Goal: Information Seeking & Learning: Learn about a topic

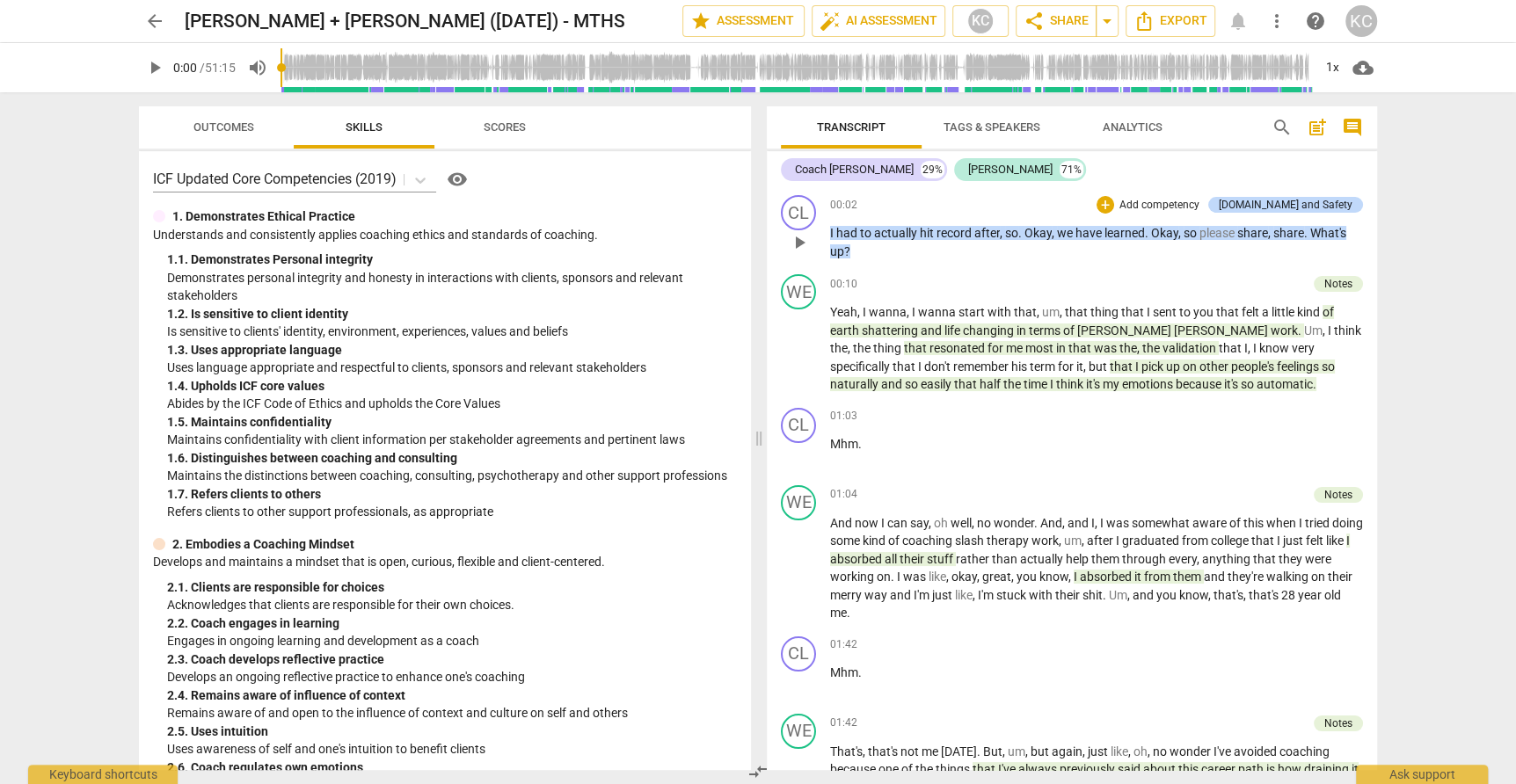
click at [959, 239] on span "record" at bounding box center [955, 233] width 38 height 14
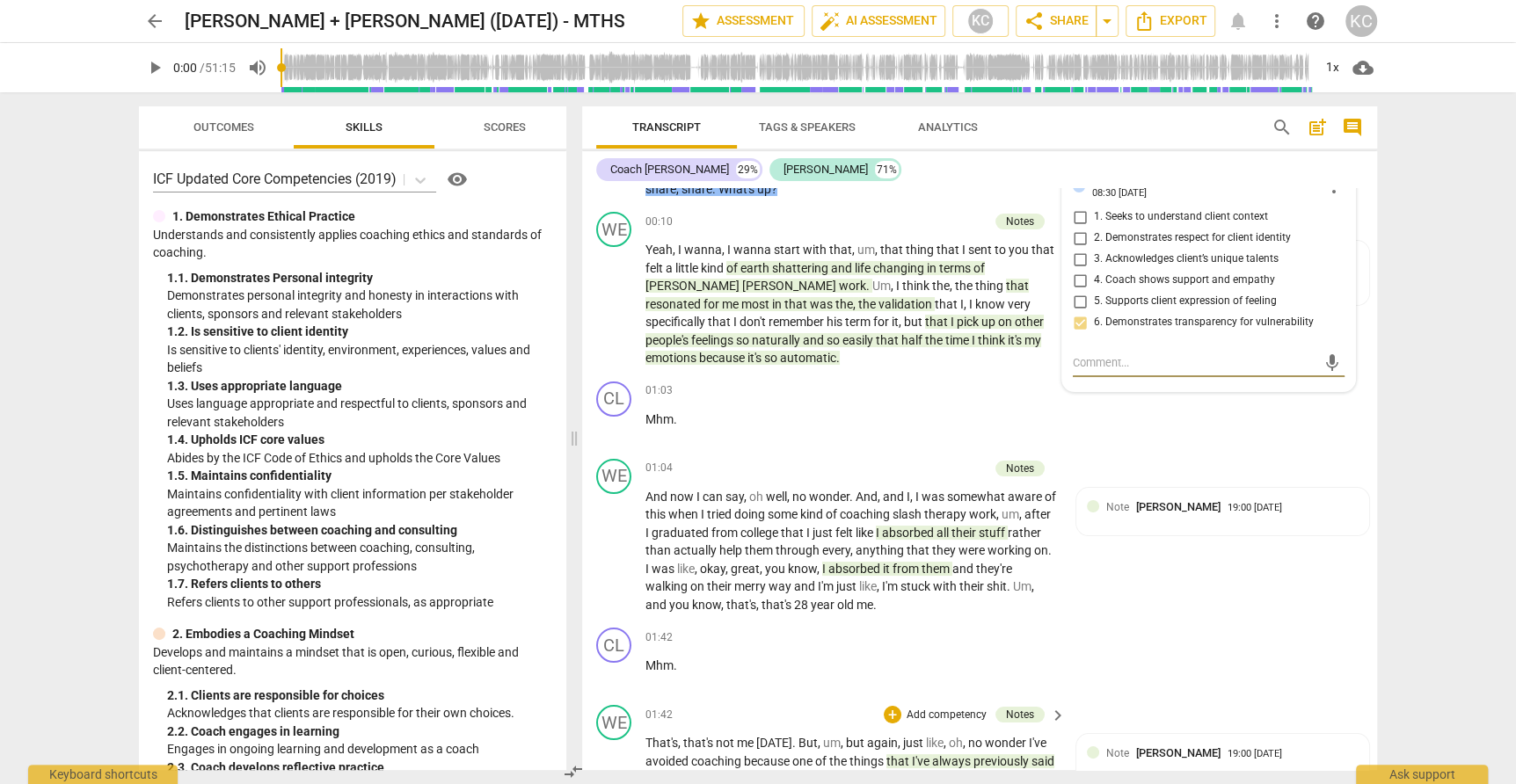
scroll to position [36, 0]
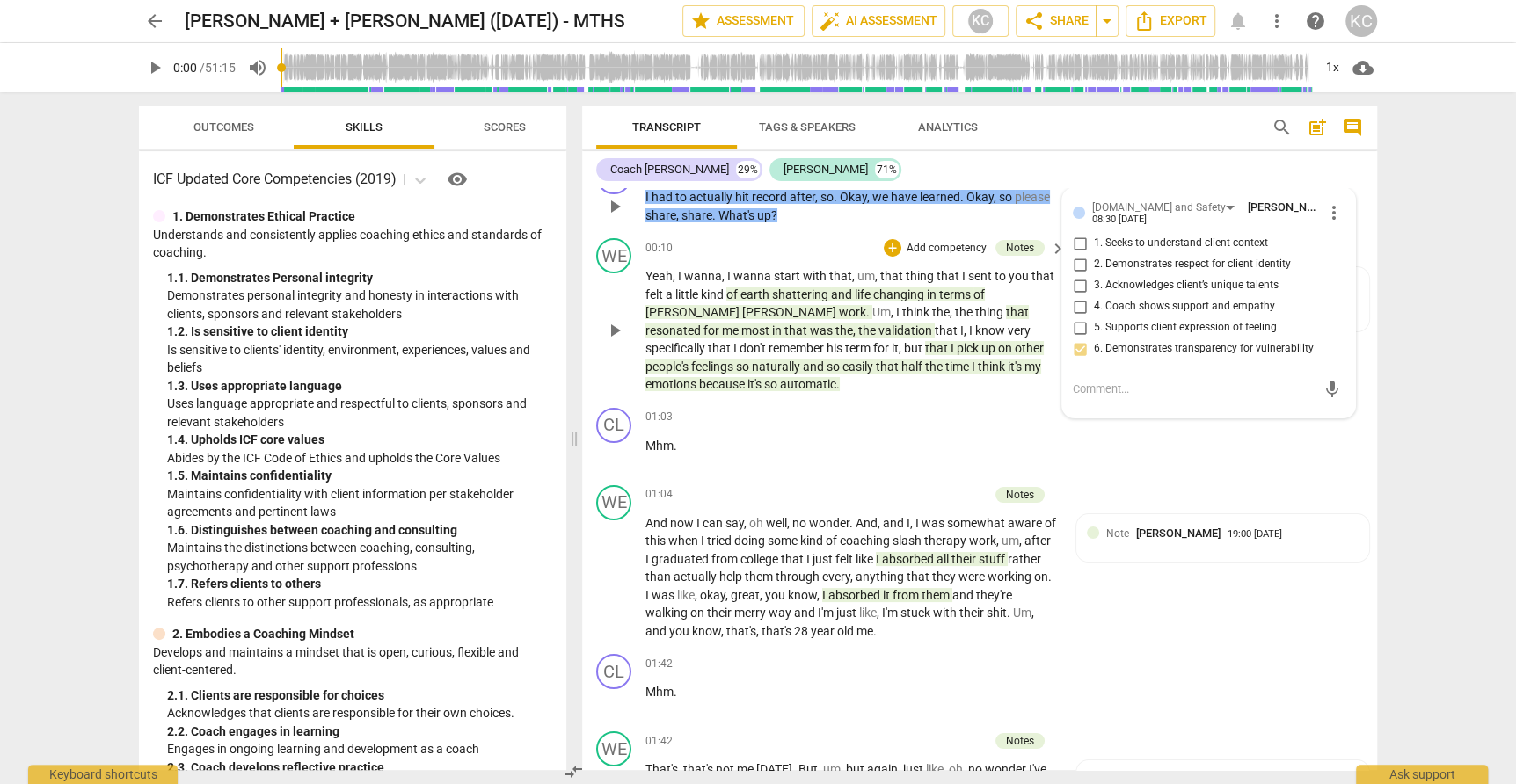
click at [938, 288] on span "in" at bounding box center [934, 294] width 13 height 14
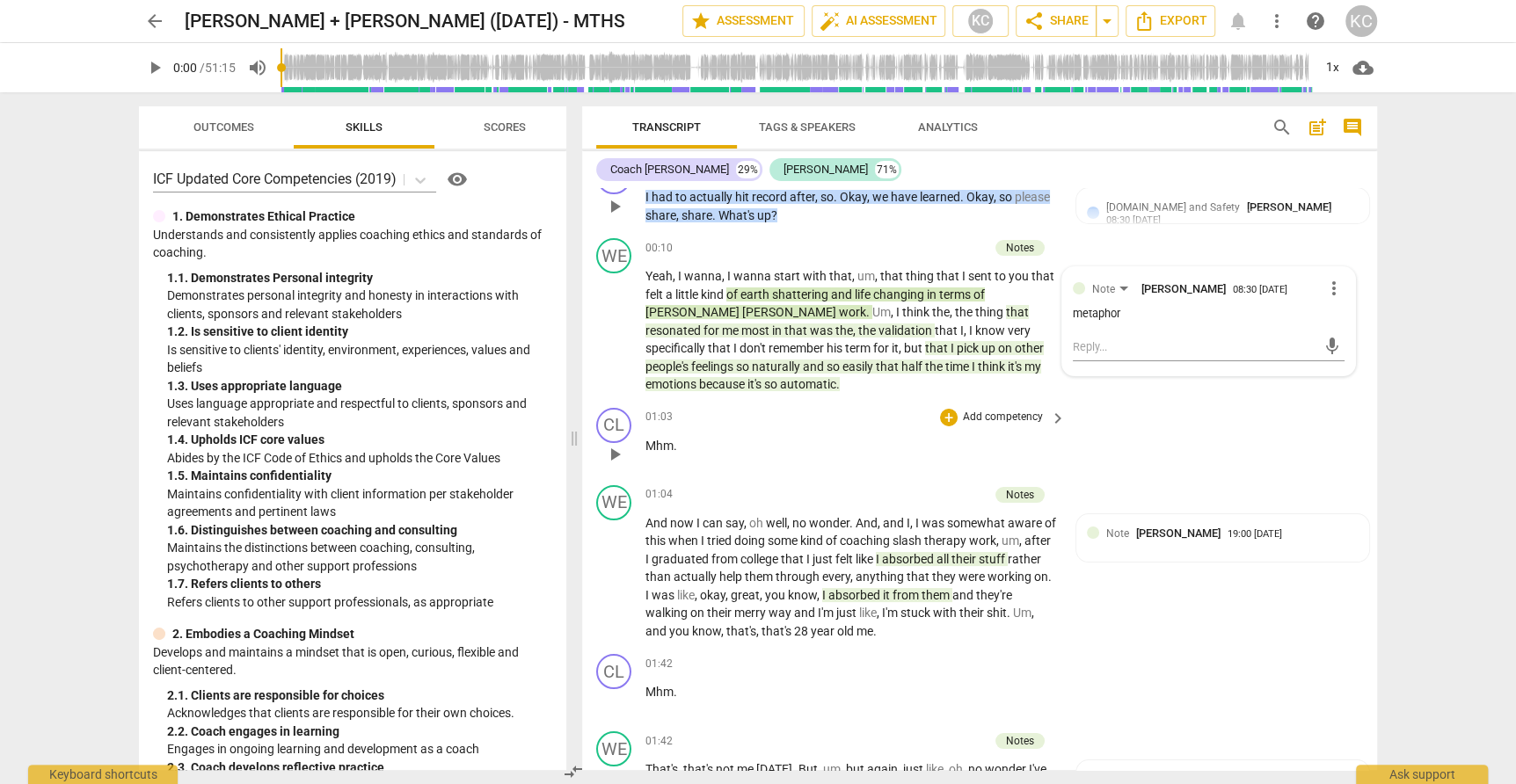
click at [1192, 415] on div "CL play_arrow pause 01:03 + Add competency keyboard_arrow_right Mhm ." at bounding box center [979, 439] width 795 height 77
click at [907, 294] on span "changing" at bounding box center [900, 294] width 54 height 14
click at [1191, 423] on div "CL play_arrow pause 01:03 + Add competency keyboard_arrow_right Mhm ." at bounding box center [979, 439] width 795 height 77
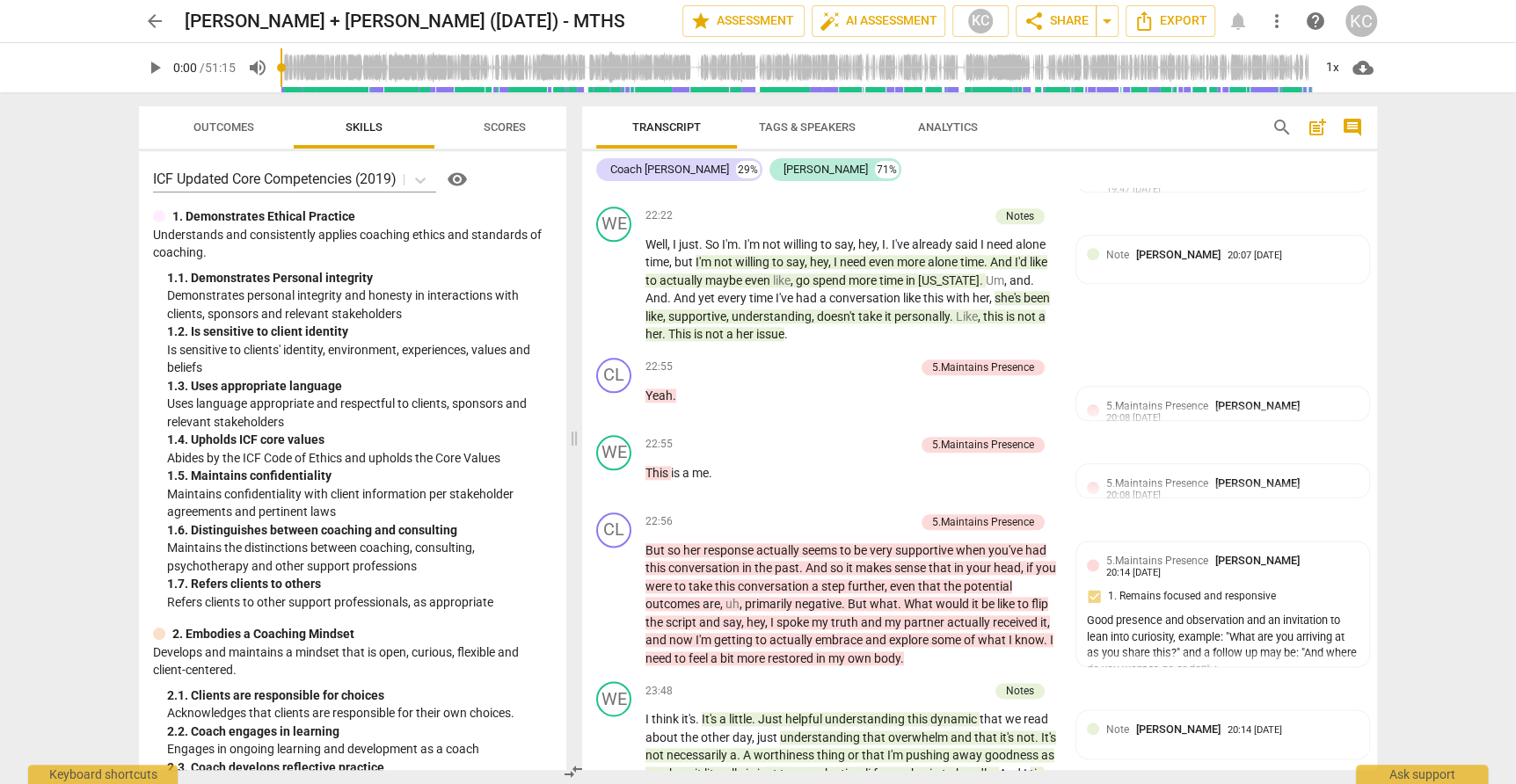
scroll to position [6633, 0]
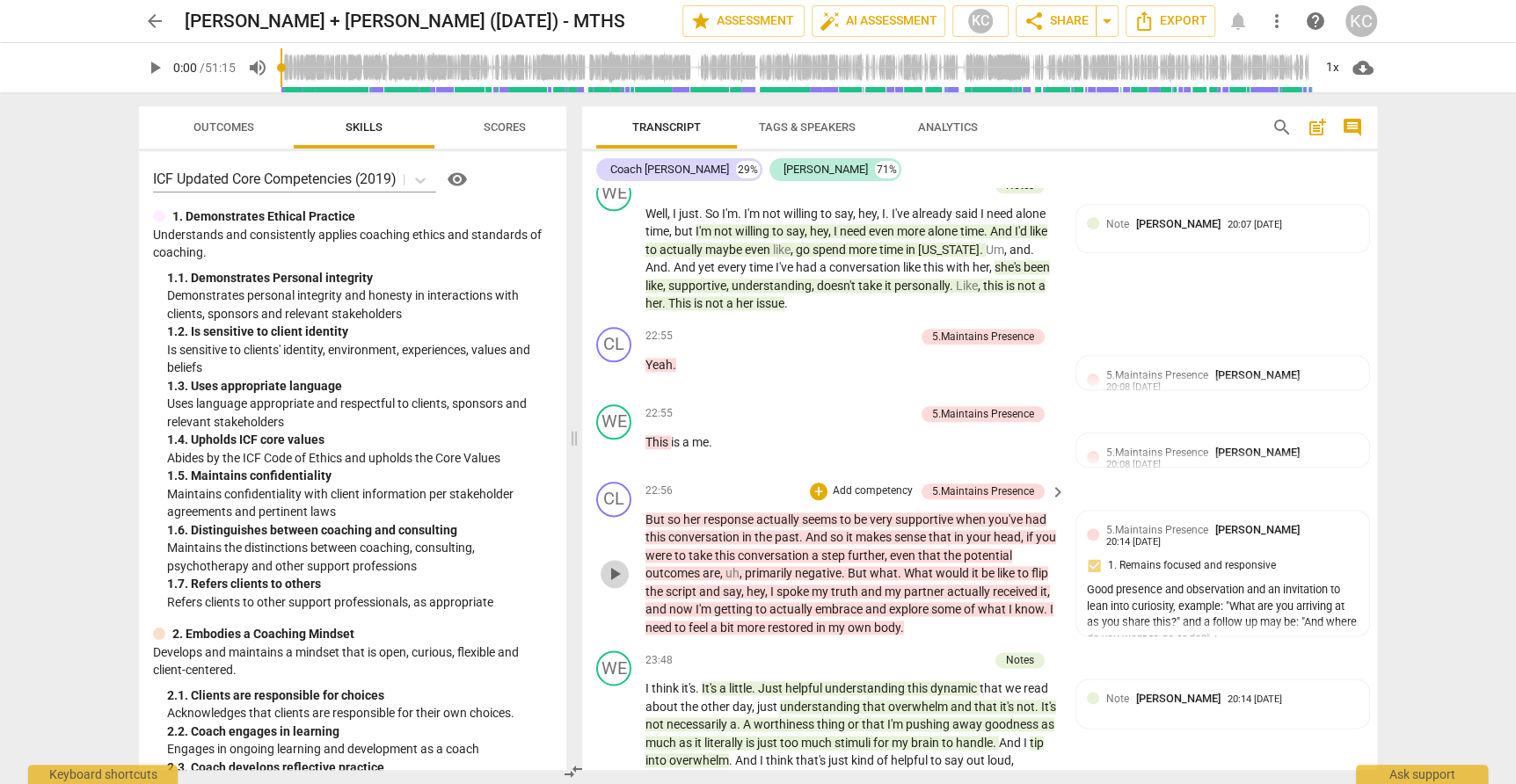
click at [614, 563] on span "play_arrow" at bounding box center [614, 573] width 21 height 21
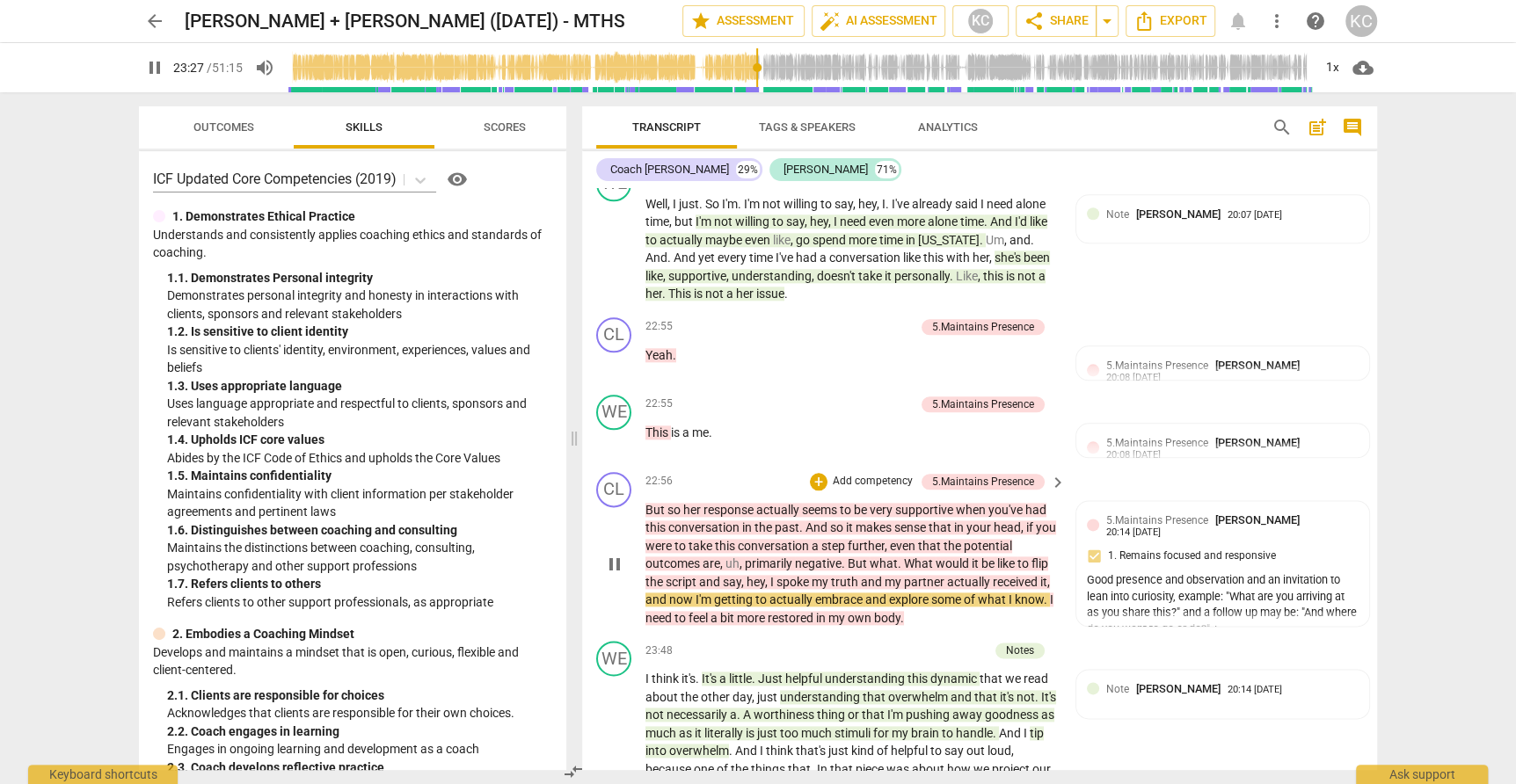
scroll to position [6646, 0]
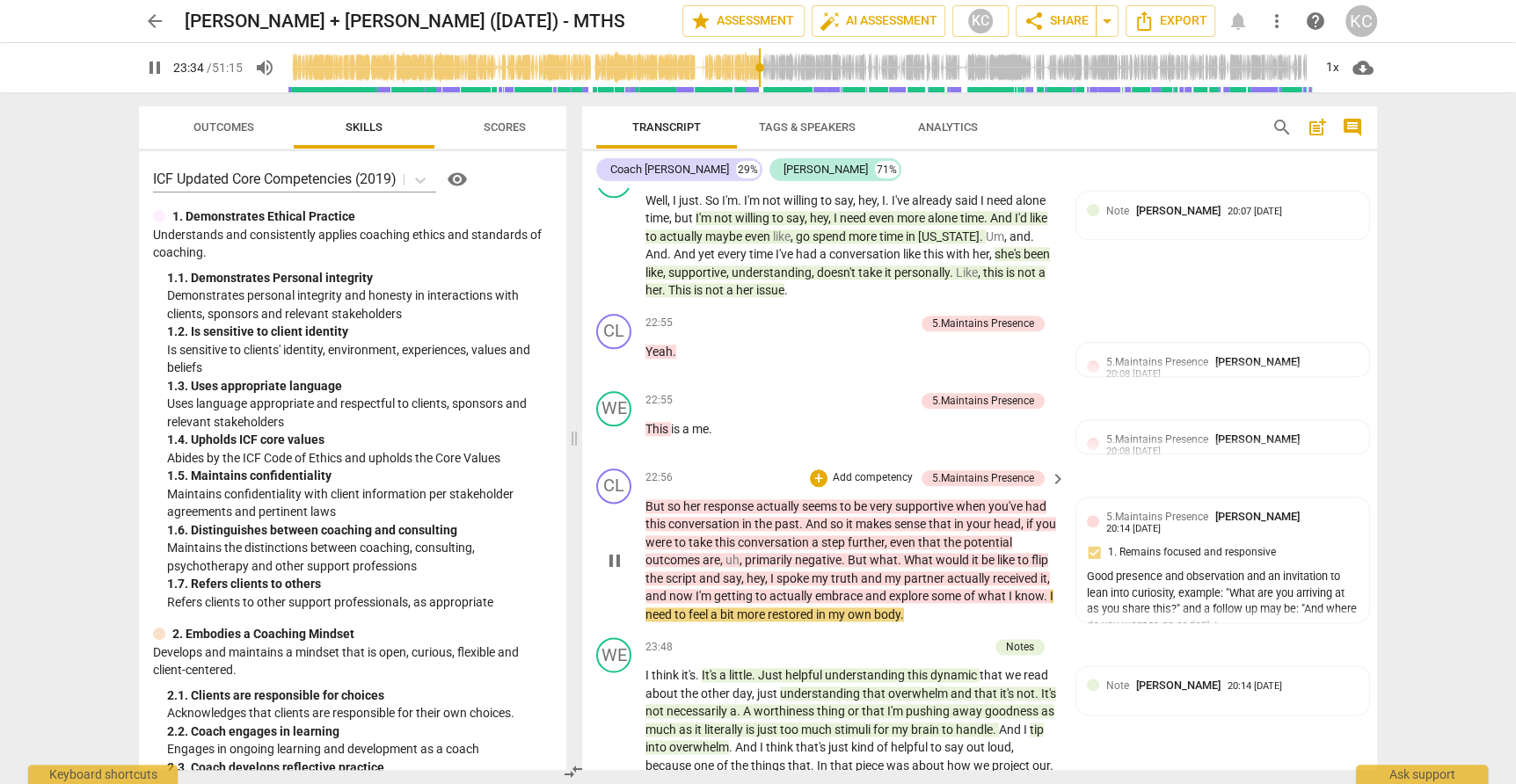
click at [613, 551] on span "pause" at bounding box center [614, 561] width 21 height 21
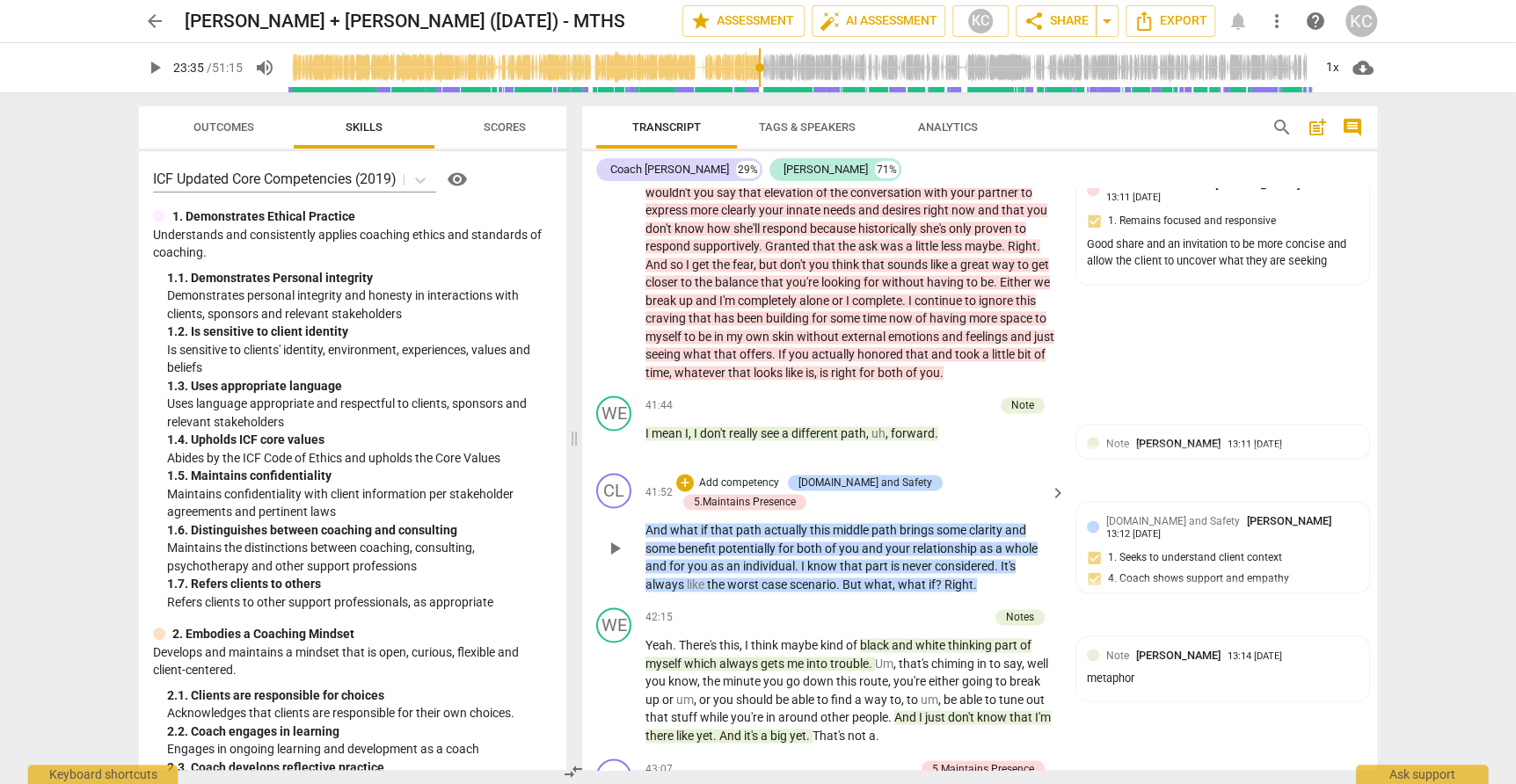
scroll to position [12069, 0]
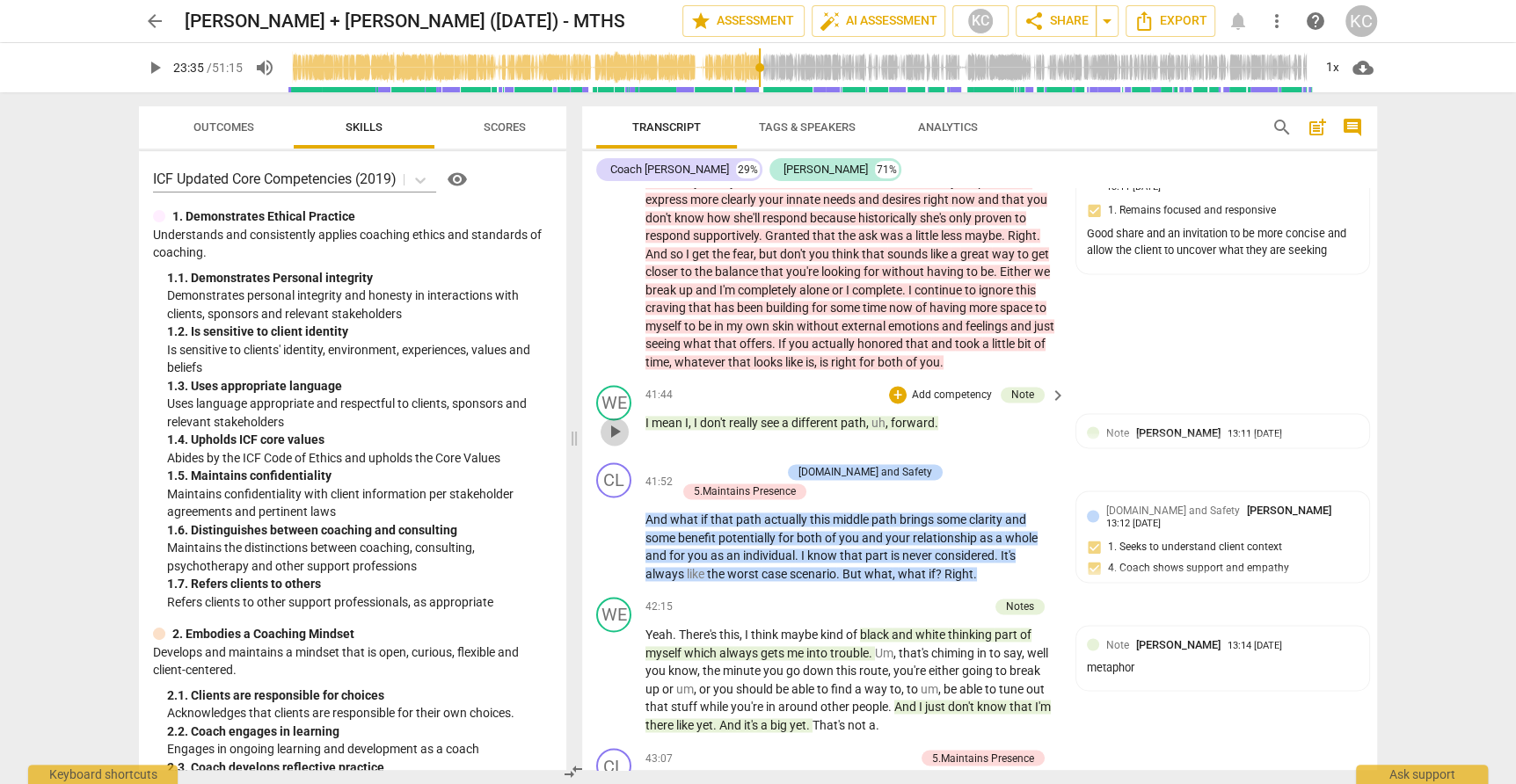
click at [615, 421] on span "play_arrow" at bounding box center [614, 431] width 21 height 21
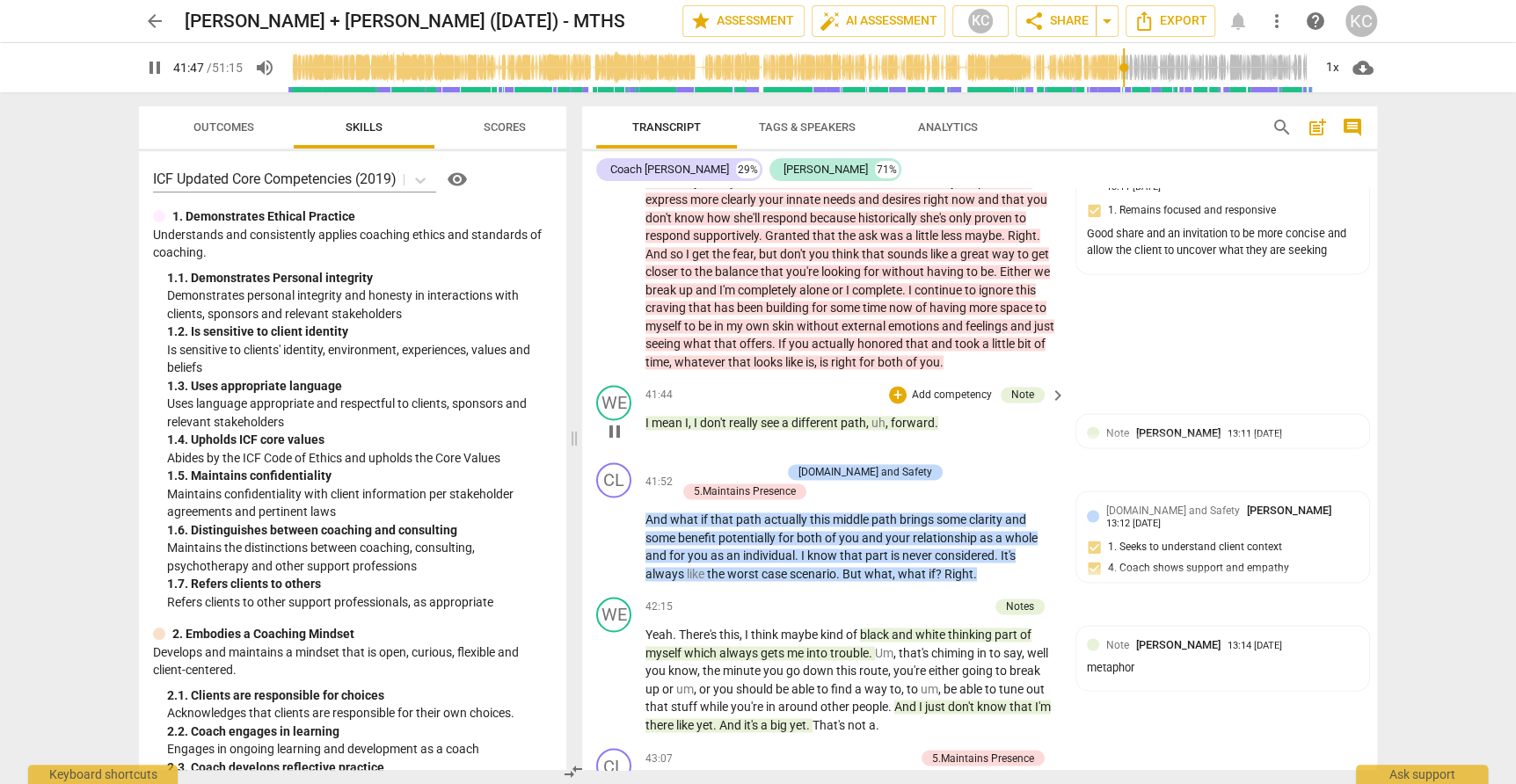
click at [617, 421] on span "pause" at bounding box center [614, 431] width 21 height 21
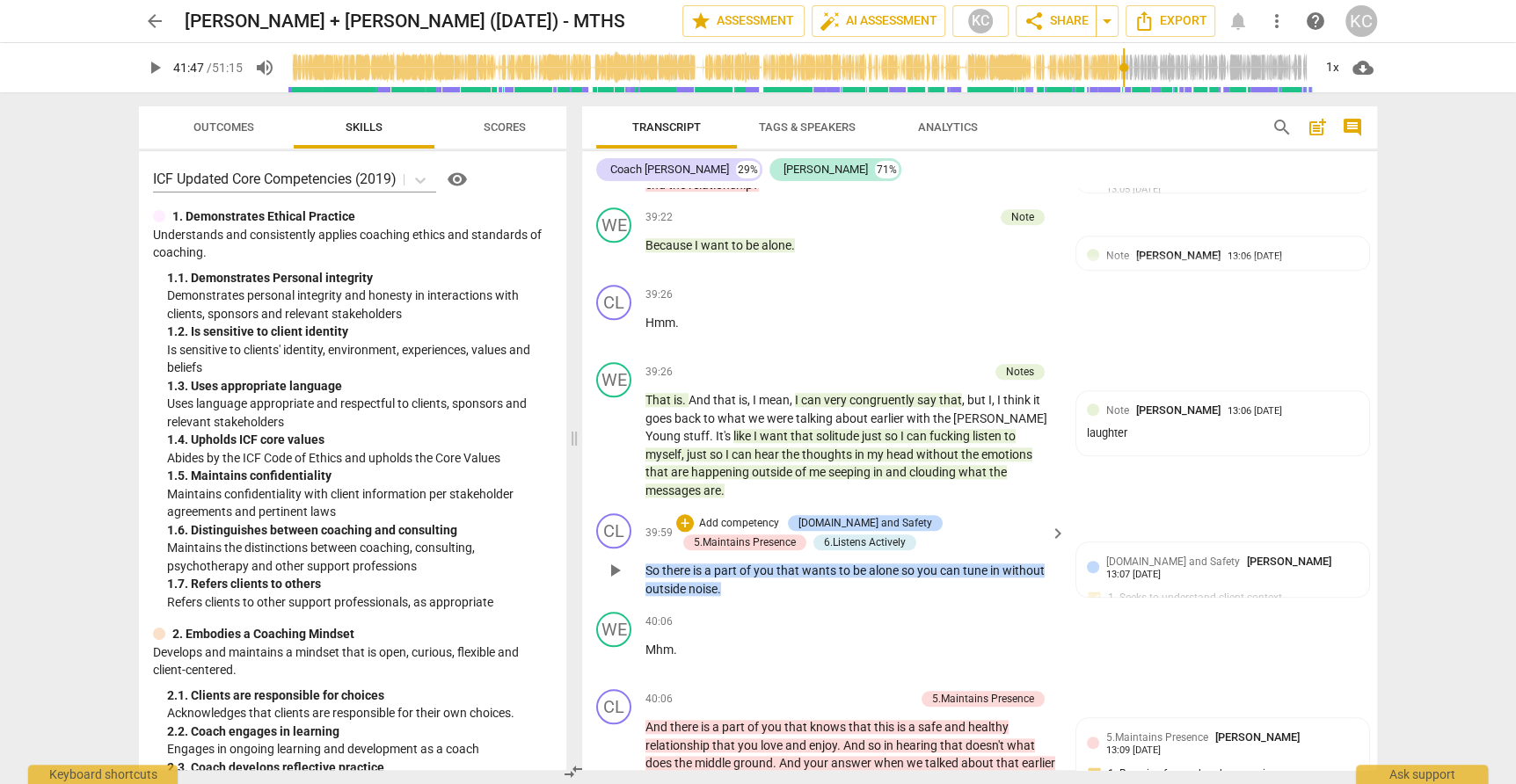
scroll to position [11308, 0]
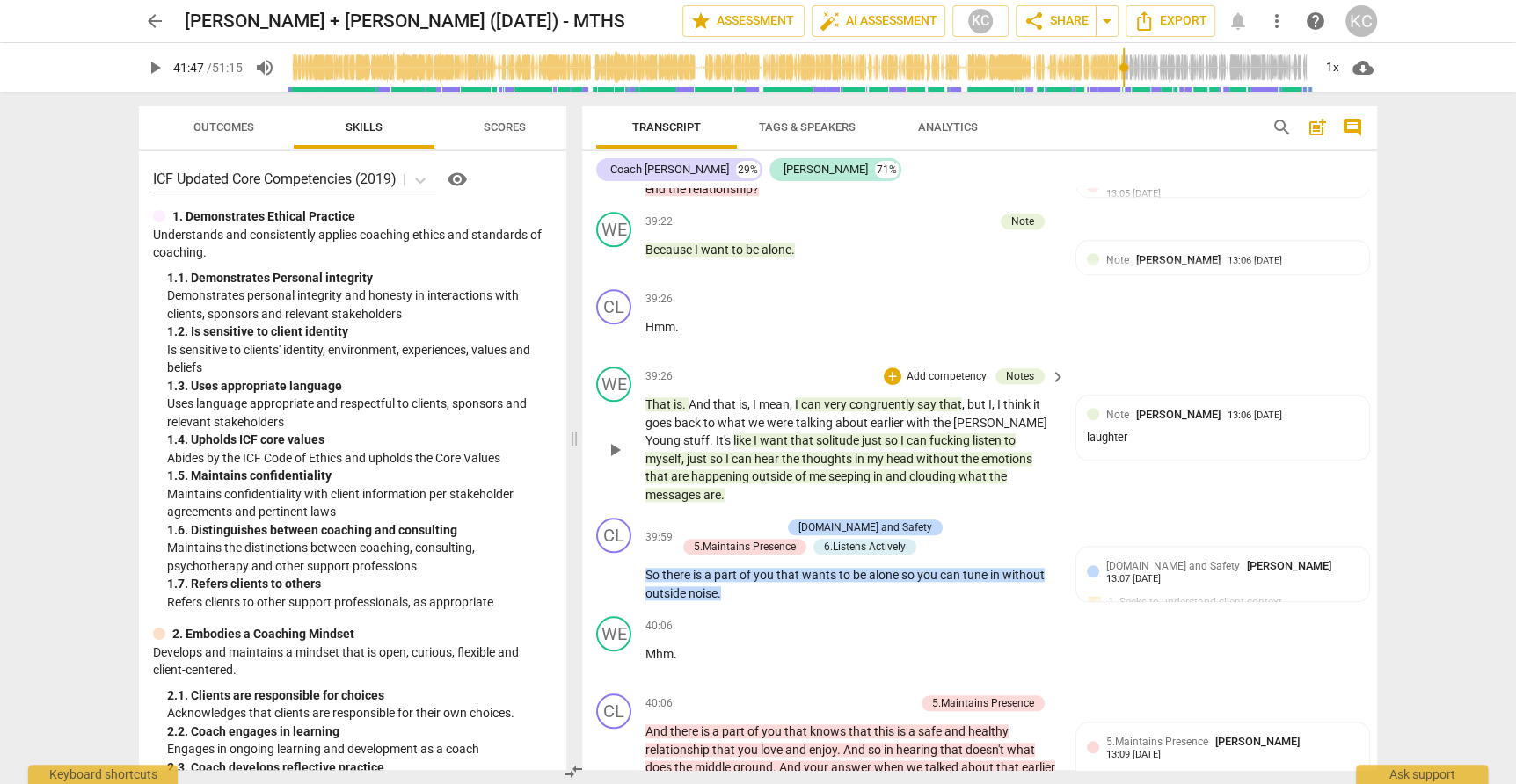
click at [618, 439] on span "play_arrow" at bounding box center [614, 449] width 21 height 21
click at [618, 439] on span "pause" at bounding box center [614, 449] width 21 height 21
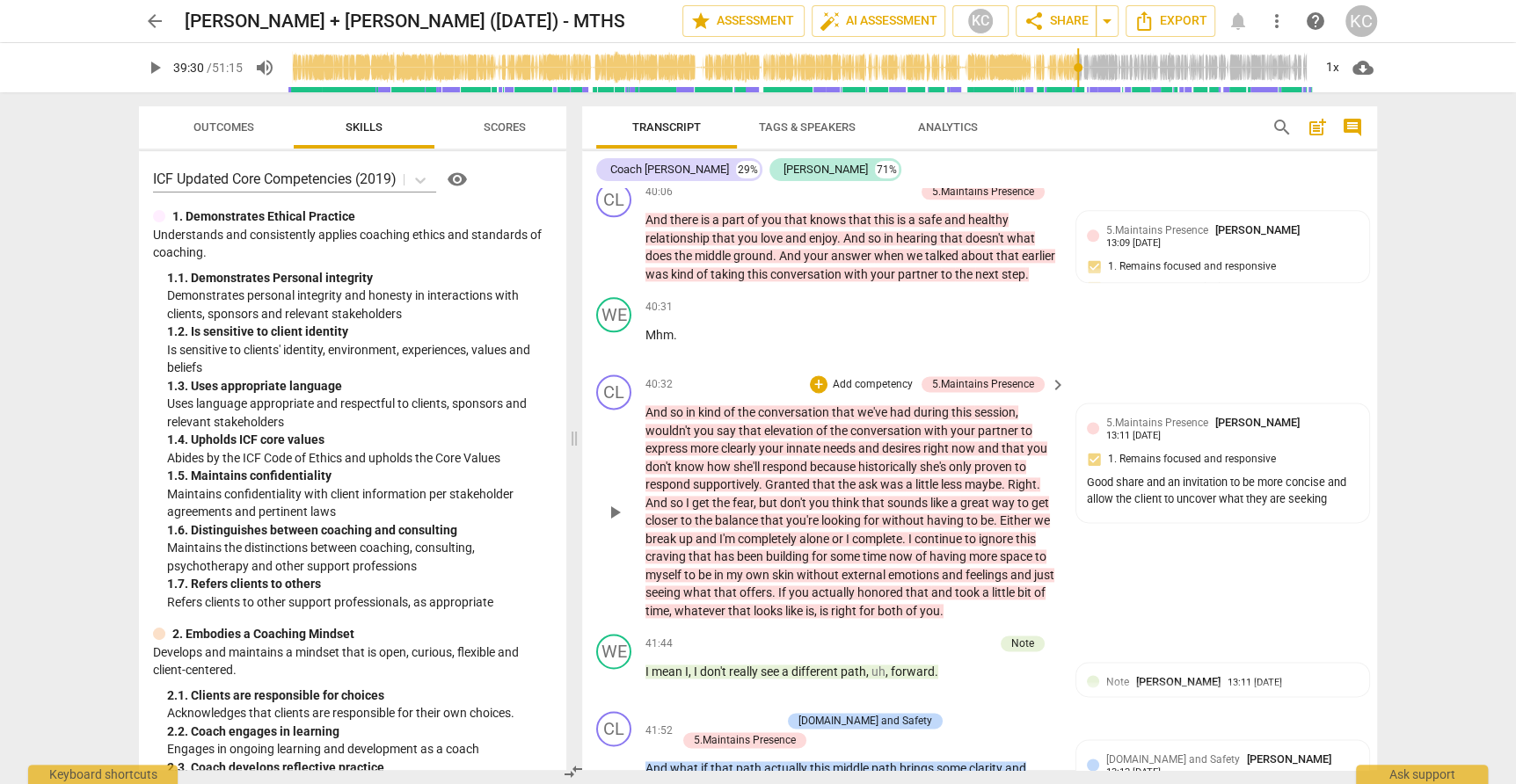
scroll to position [11864, 0]
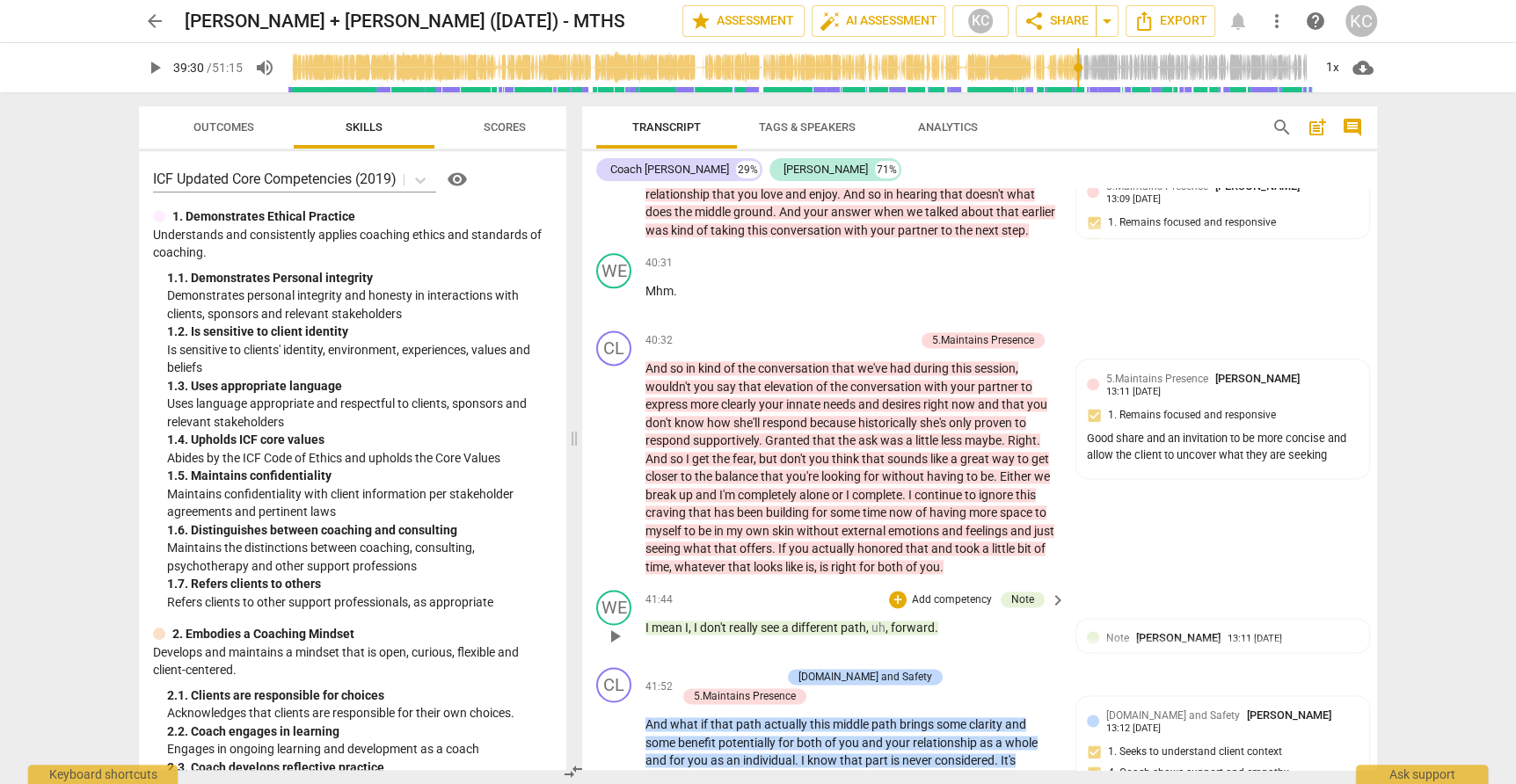
click at [618, 626] on span "play_arrow" at bounding box center [614, 636] width 21 height 21
click at [618, 626] on span "pause" at bounding box center [614, 636] width 21 height 21
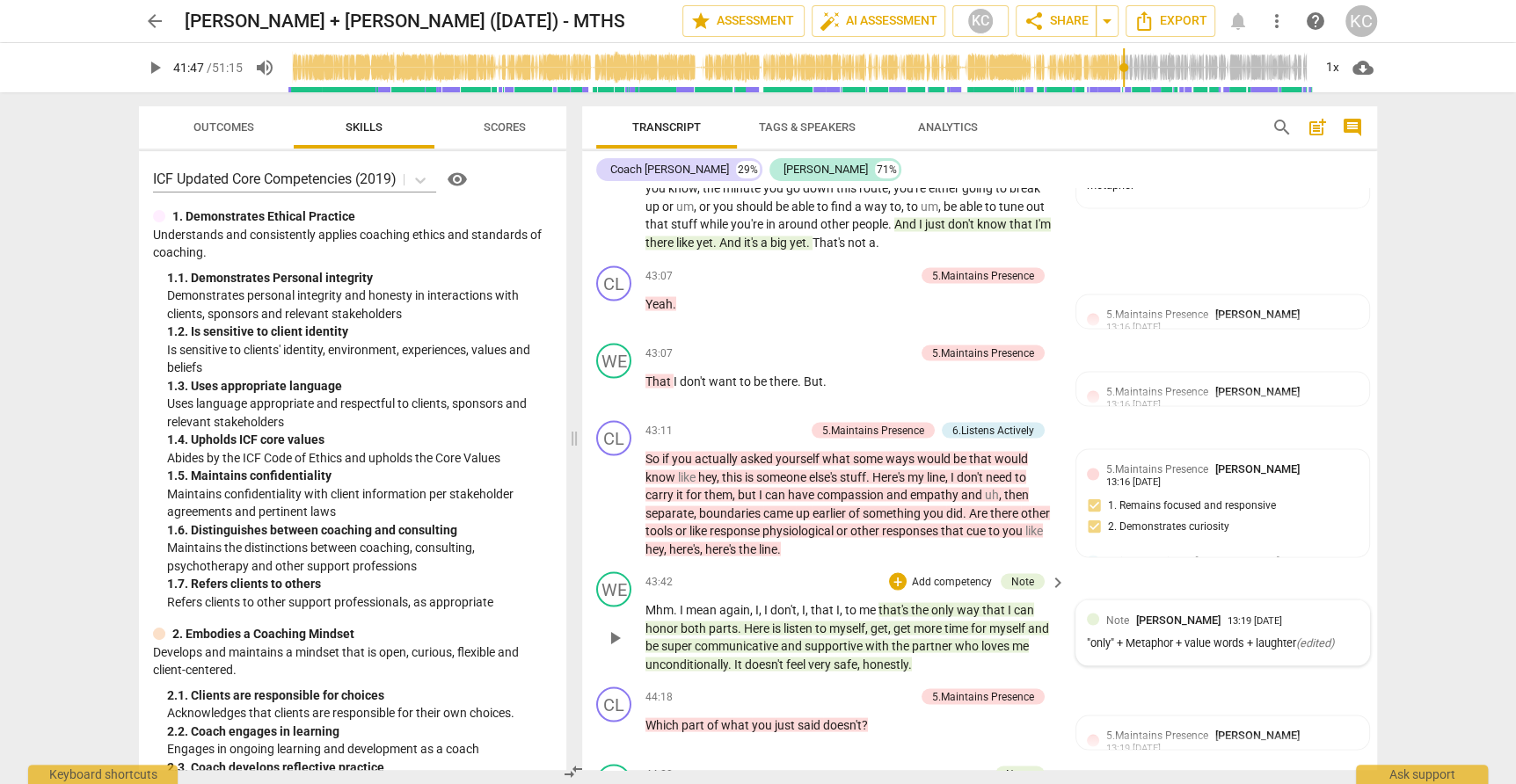
scroll to position [12554, 0]
click at [781, 655] on span "doesn't" at bounding box center [765, 662] width 41 height 14
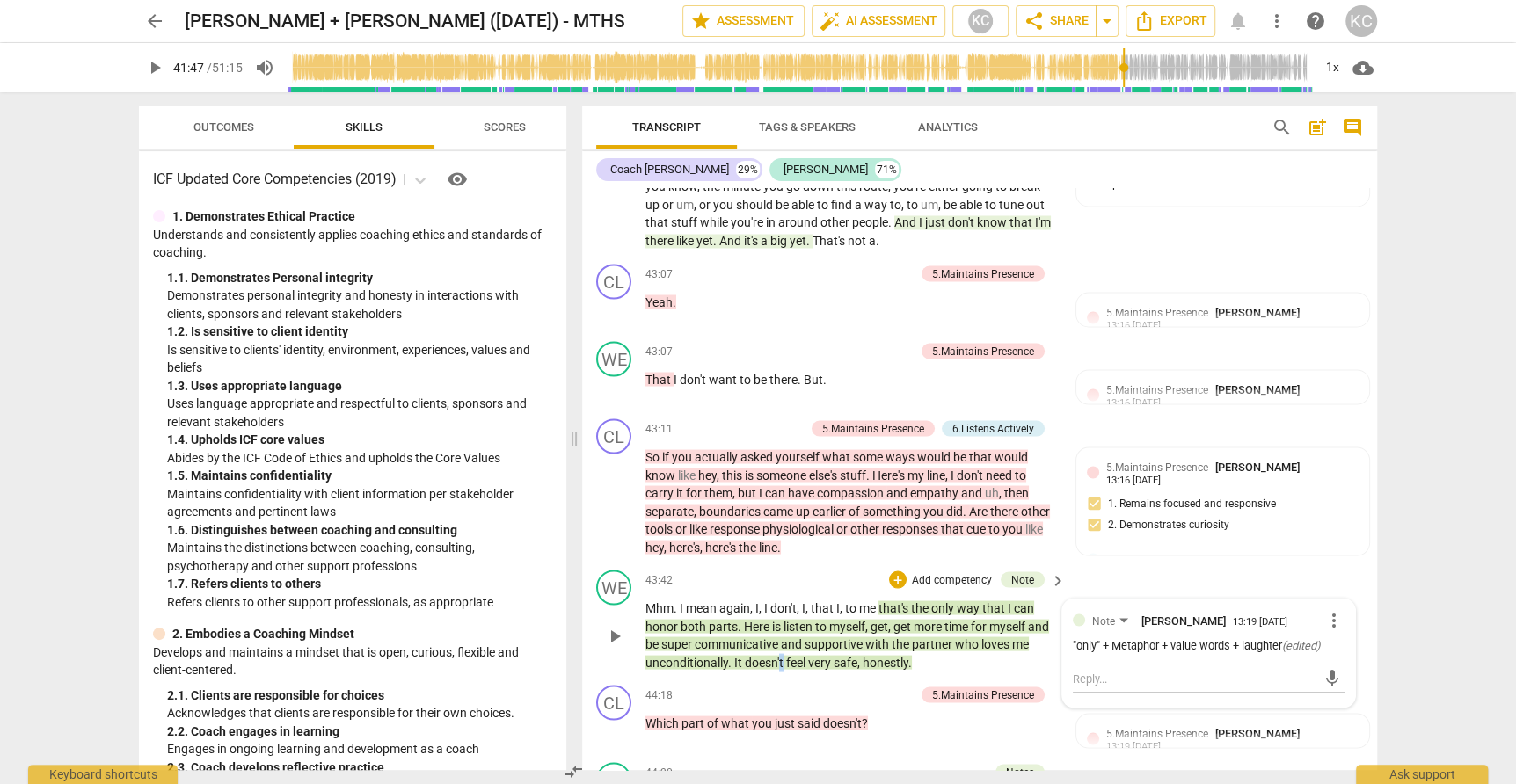
click at [781, 655] on span "doesn't" at bounding box center [765, 662] width 41 height 14
click at [610, 626] on span "pause" at bounding box center [614, 635] width 21 height 21
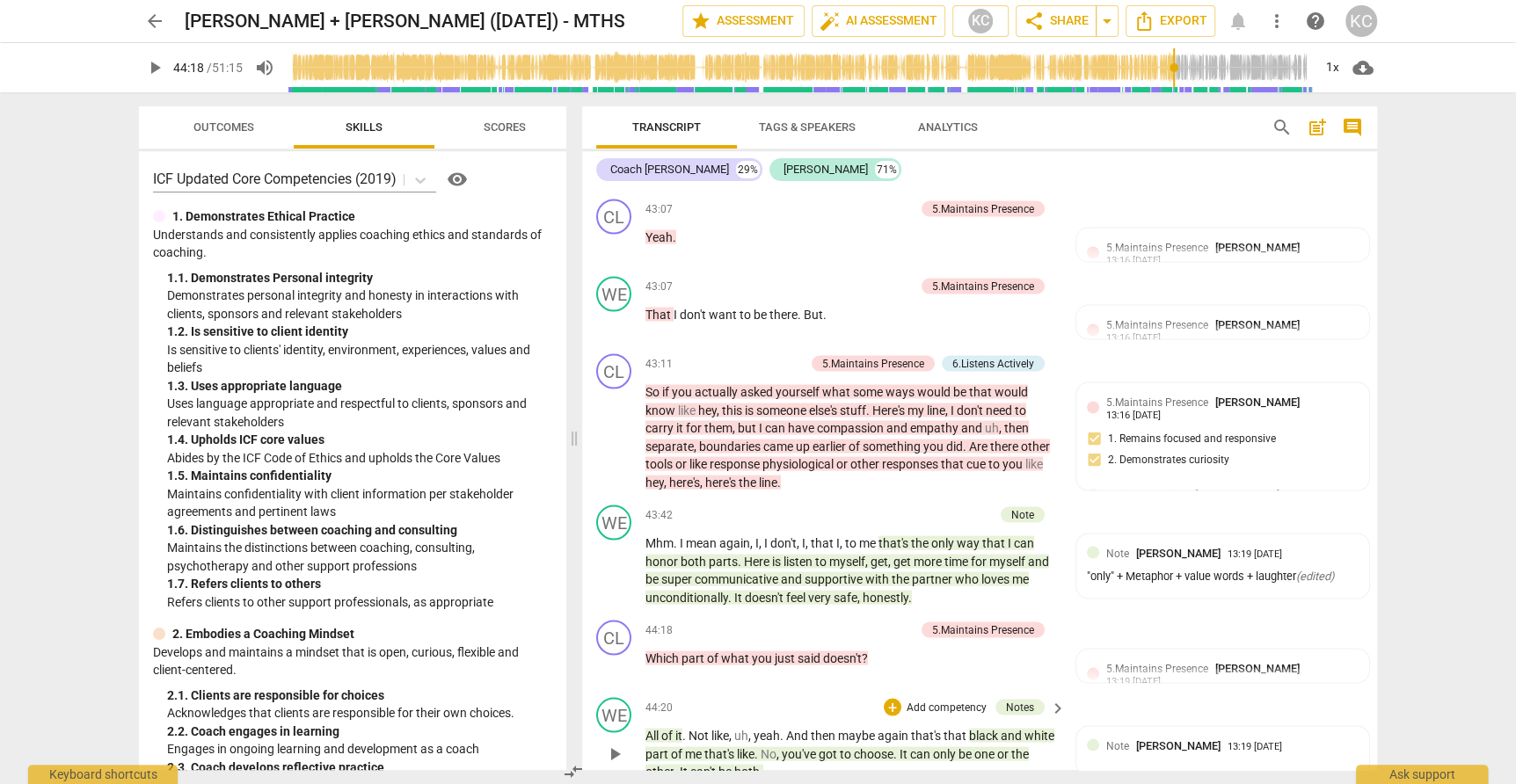
scroll to position [12620, 0]
click at [1013, 725] on p "All of it . Not like , uh , yeah . And then maybe again that's that black and w…" at bounding box center [851, 752] width 411 height 55
click at [998, 727] on span "black" at bounding box center [985, 734] width 32 height 14
click at [812, 689] on div "WE play_arrow pause 44:20 + Add competency Notes keyboard_arrow_right All of it…" at bounding box center [979, 738] width 795 height 97
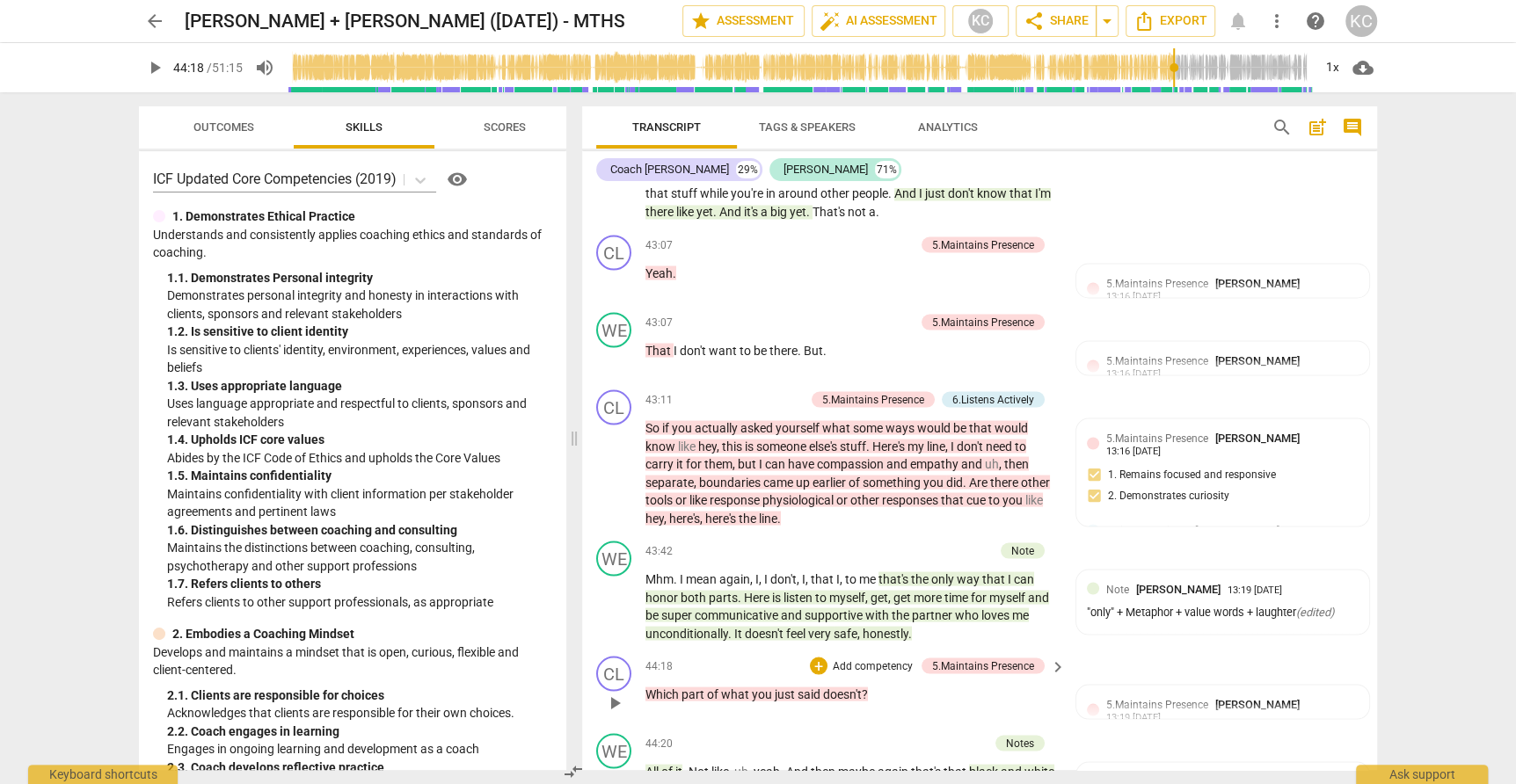
scroll to position [12565, 0]
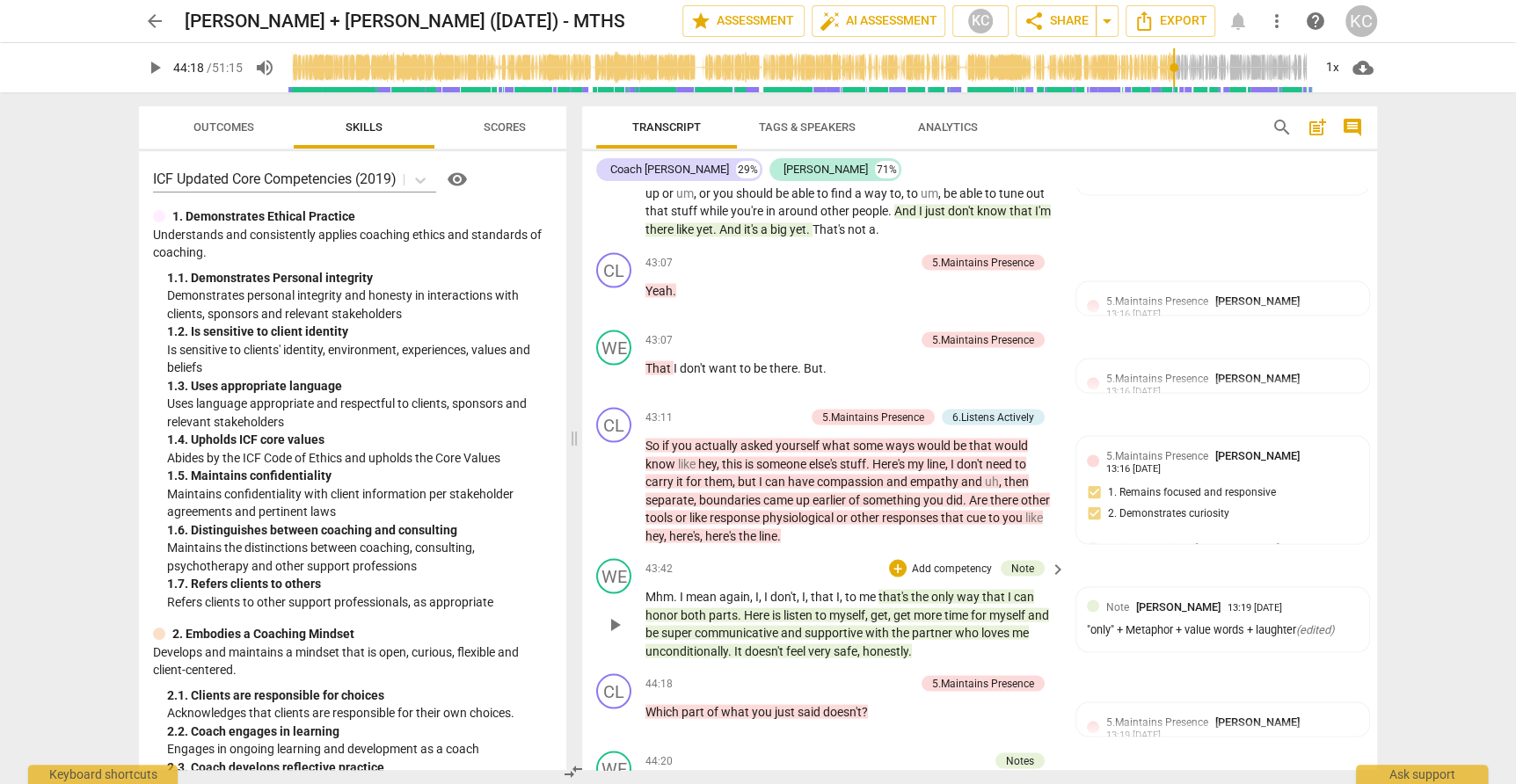
drag, startPoint x: 637, startPoint y: 520, endPoint x: 685, endPoint y: 515, distance: 48.3
click at [686, 552] on div "WE play_arrow pause 43:42 + Add competency Note keyboard_arrow_right Mhm . I me…" at bounding box center [979, 609] width 795 height 115
drag, startPoint x: 679, startPoint y: 515, endPoint x: 651, endPoint y: 515, distance: 28.0
click at [651, 608] on span "honor" at bounding box center [663, 615] width 35 height 14
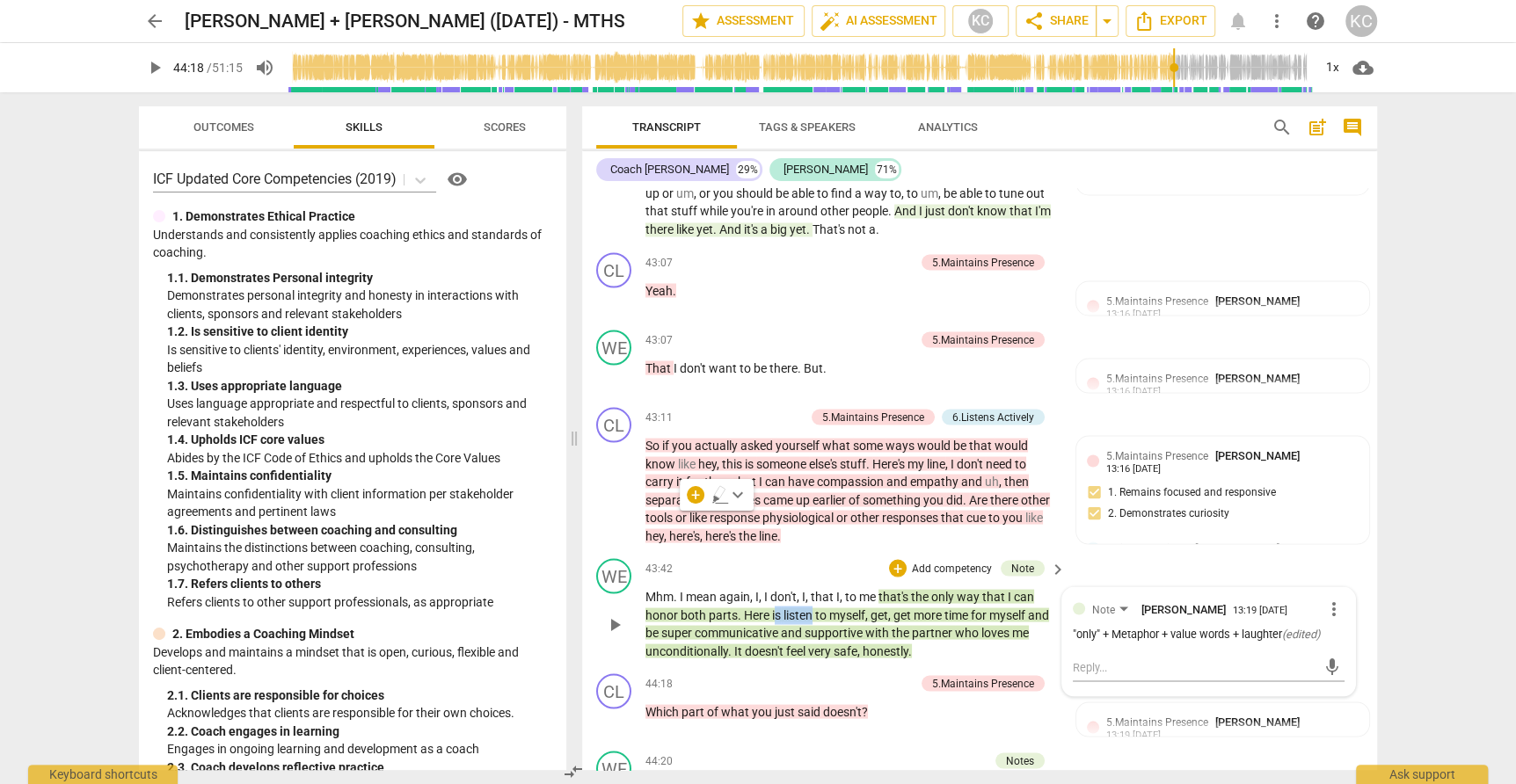
drag, startPoint x: 811, startPoint y: 520, endPoint x: 777, endPoint y: 519, distance: 34.0
click at [777, 588] on p "Mhm . I mean again , I , I don't , I , that I , to me that's the only way that …" at bounding box center [851, 624] width 411 height 72
drag, startPoint x: 662, startPoint y: 536, endPoint x: 858, endPoint y: 537, distance: 196.0
click at [858, 588] on p "Mhm . I mean again , I , I don't , I , that I , to me that's the only way that …" at bounding box center [851, 624] width 411 height 72
drag, startPoint x: 980, startPoint y: 537, endPoint x: 757, endPoint y: 553, distance: 223.6
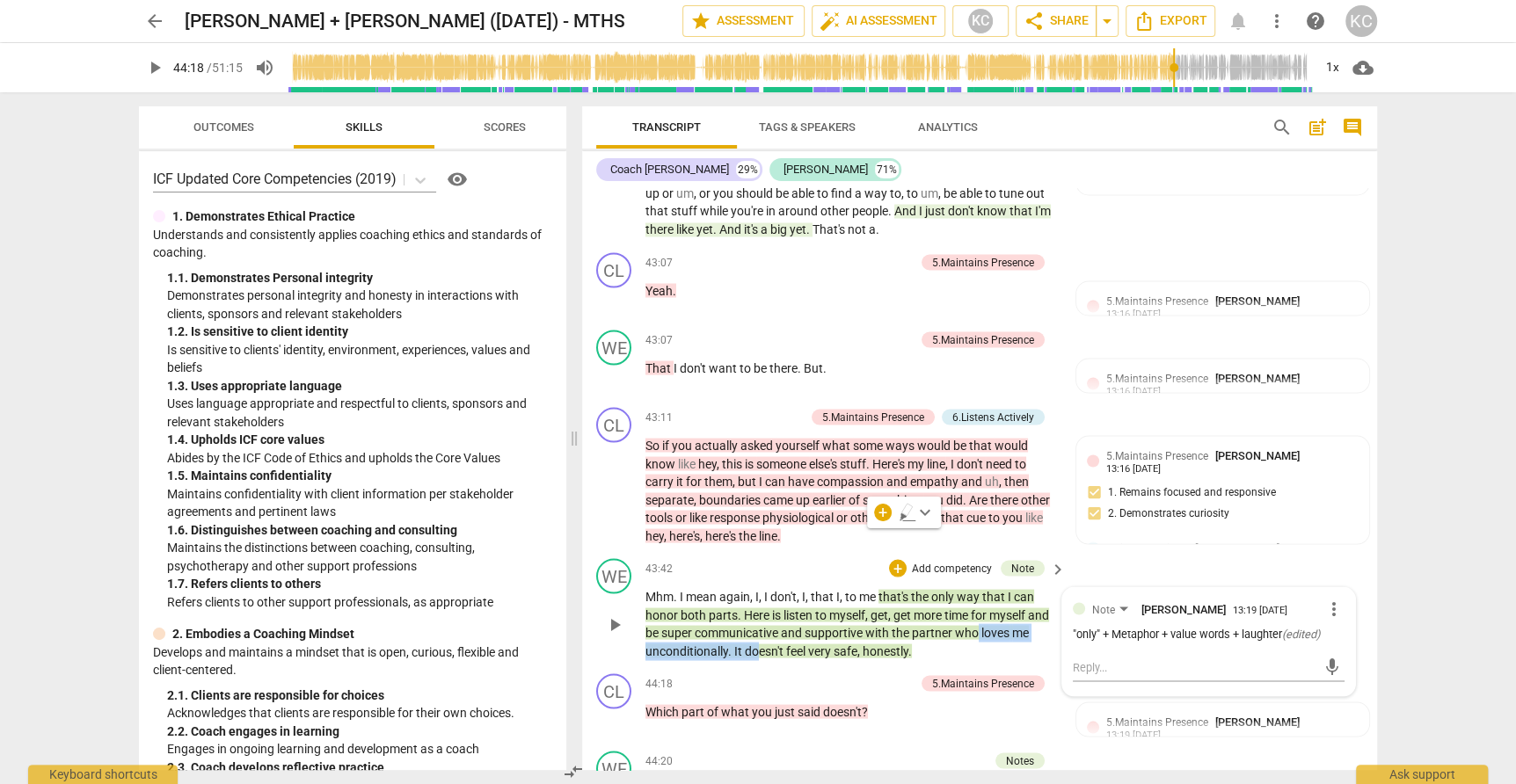
click at [757, 588] on p "Mhm . I mean again , I , I don't , I , that I , to me that's the only way that …" at bounding box center [851, 624] width 411 height 72
drag, startPoint x: 864, startPoint y: 559, endPoint x: 910, endPoint y: 557, distance: 46.0
click at [911, 588] on p "Mhm . I mean again , I , I don't , I , that I , to me that's the only way that …" at bounding box center [851, 624] width 411 height 72
click at [970, 569] on div "WE play_arrow pause 43:42 + Add competency Note keyboard_arrow_right Mhm . I me…" at bounding box center [979, 609] width 795 height 115
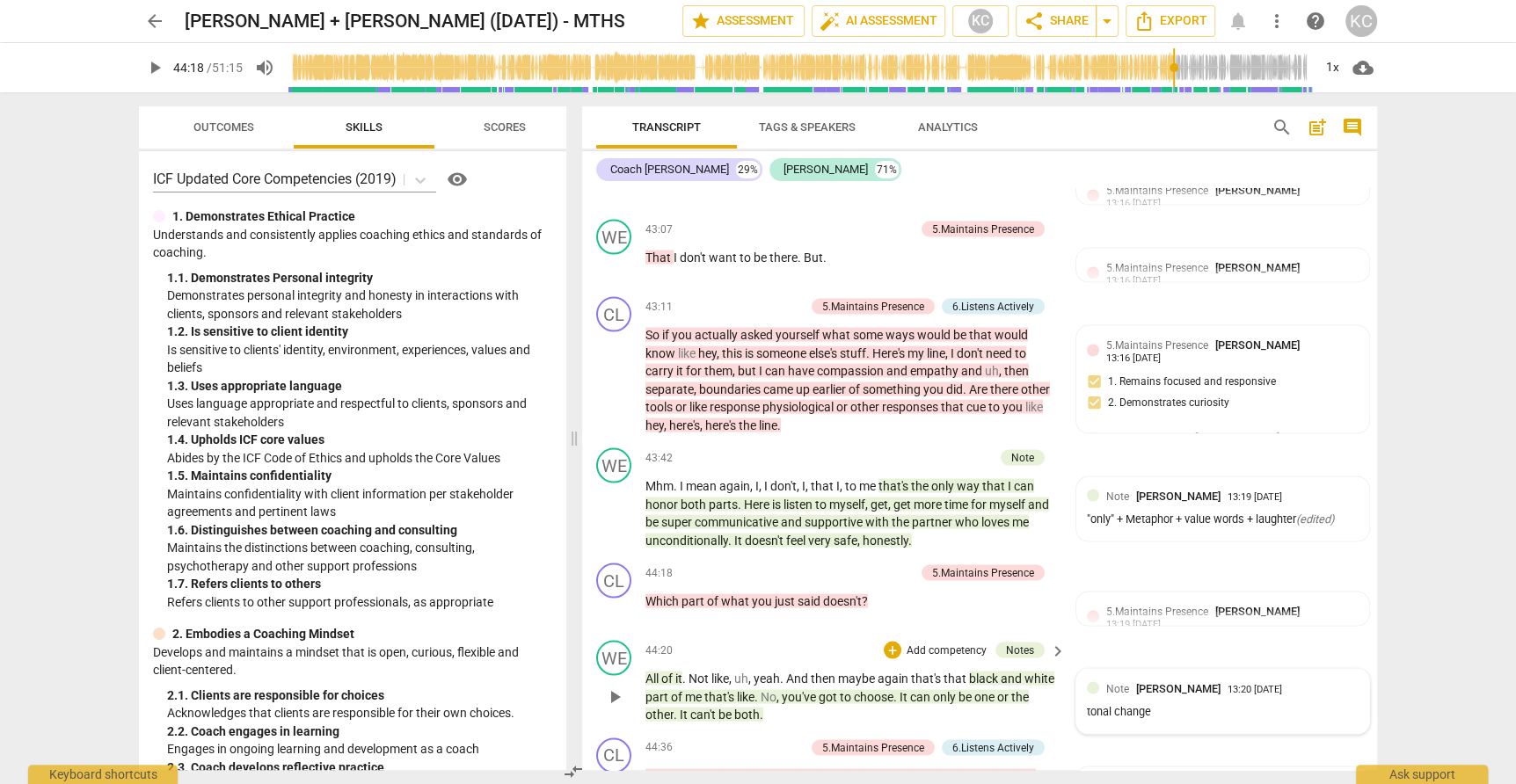
scroll to position [12696, 0]
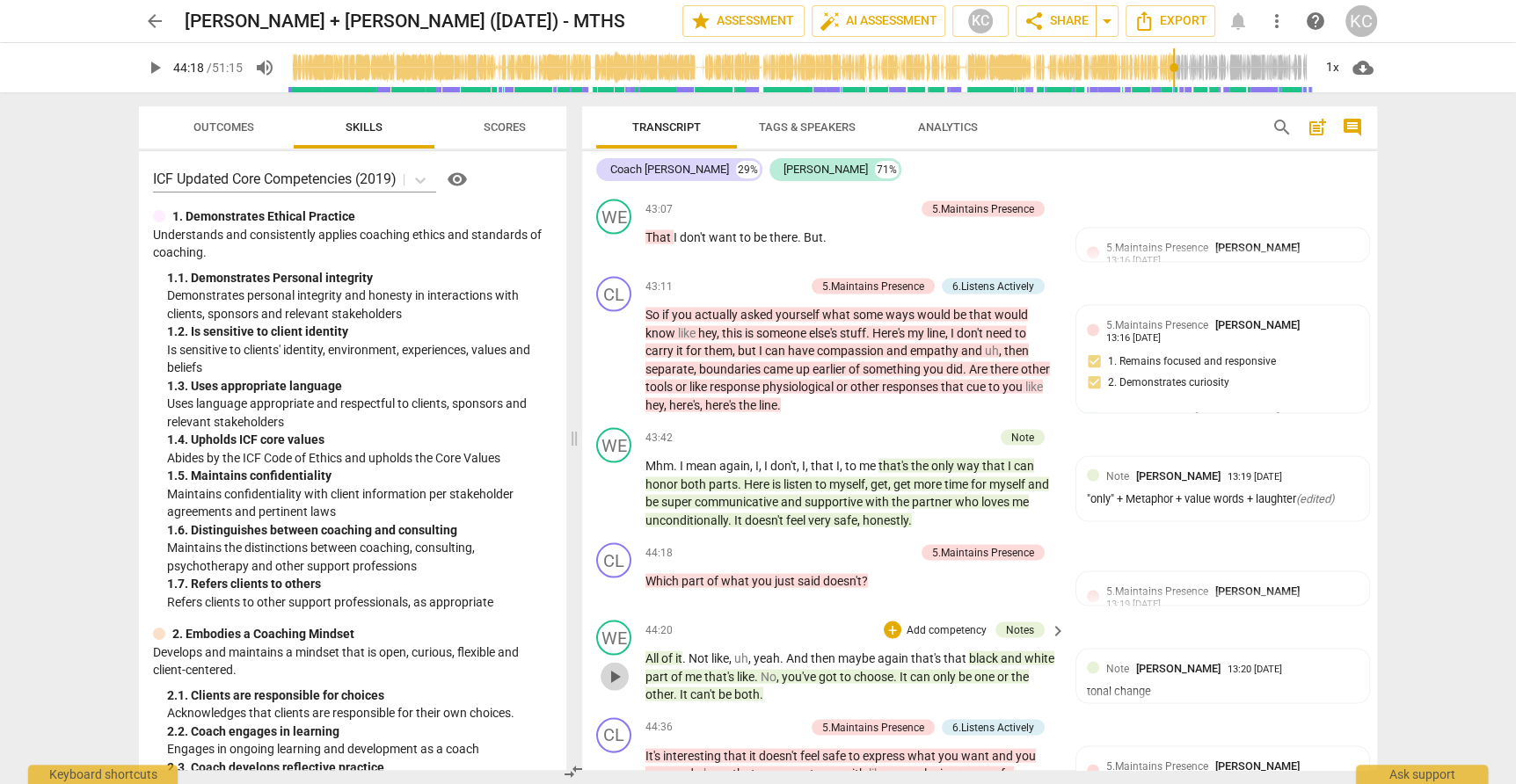
click at [608, 666] on span "play_arrow" at bounding box center [614, 676] width 21 height 21
click at [608, 666] on span "pause" at bounding box center [614, 676] width 21 height 21
click at [1003, 651] on span "and" at bounding box center [1013, 658] width 23 height 14
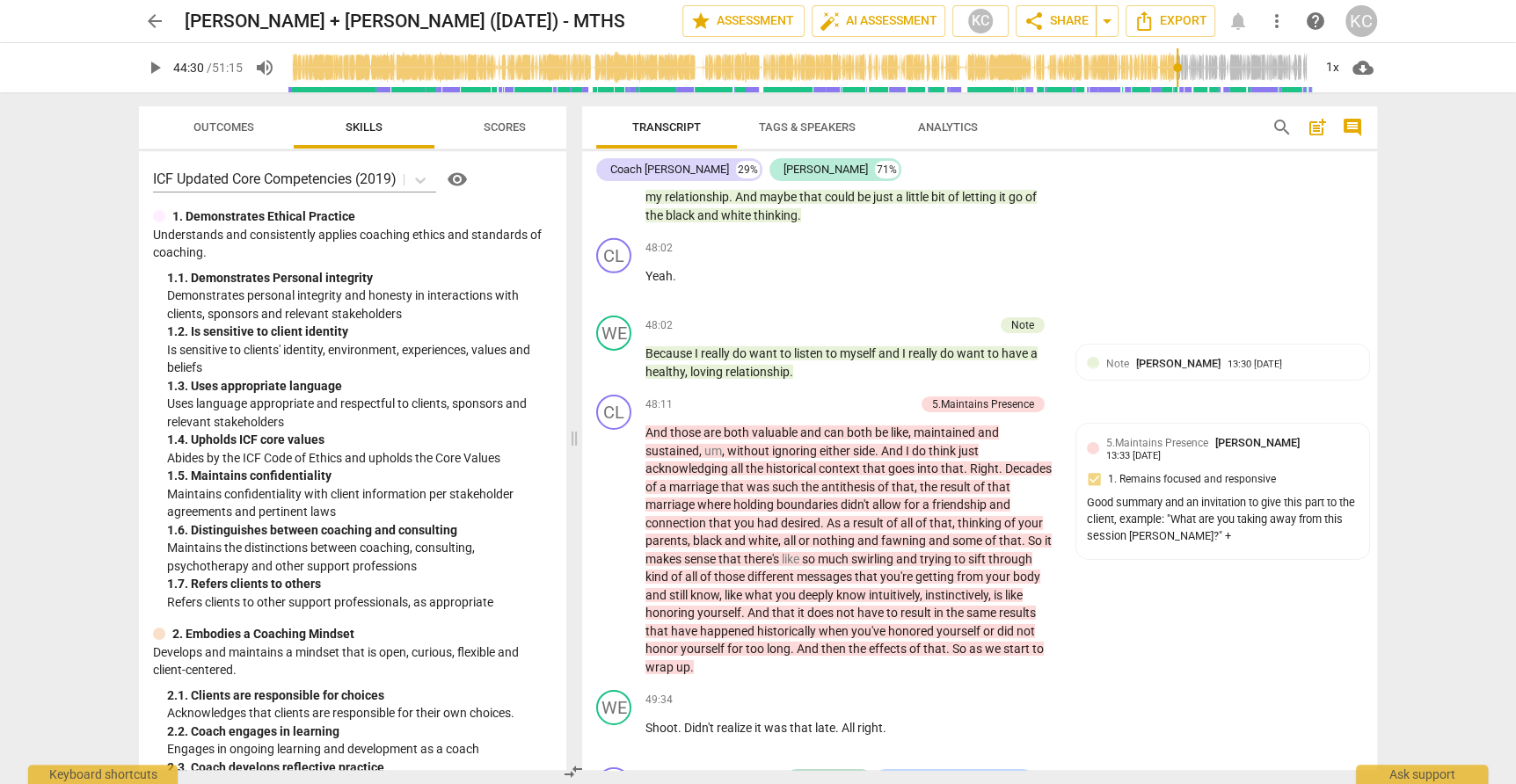
scroll to position [14406, 0]
click at [621, 539] on span "play_arrow" at bounding box center [614, 549] width 21 height 21
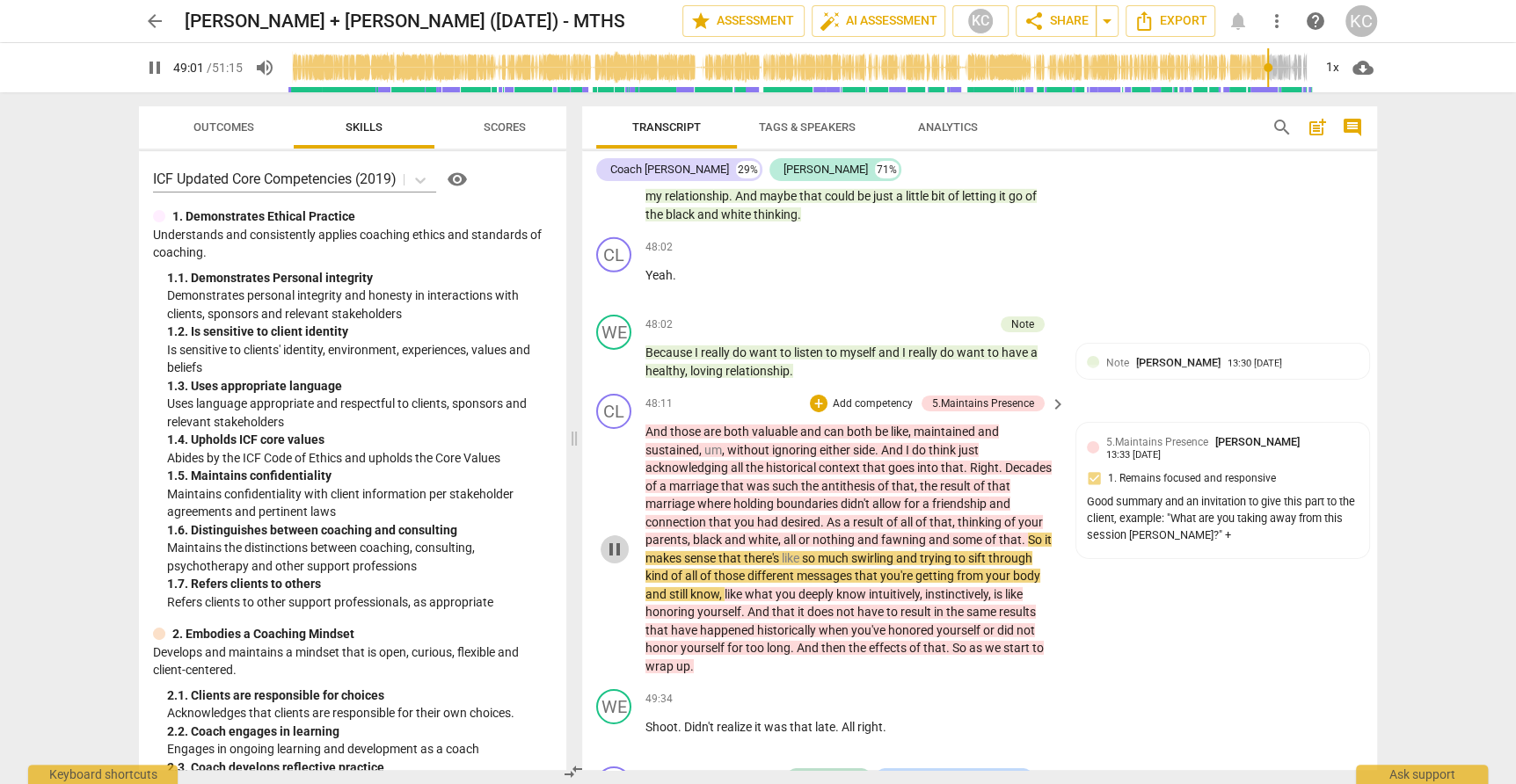
click at [621, 539] on span "pause" at bounding box center [614, 549] width 21 height 21
drag, startPoint x: 1190, startPoint y: 401, endPoint x: 1197, endPoint y: 413, distance: 13.9
click at [1197, 494] on div "Good summary and an invitation to give this part to the client, example: "What …" at bounding box center [1223, 518] width 272 height 50
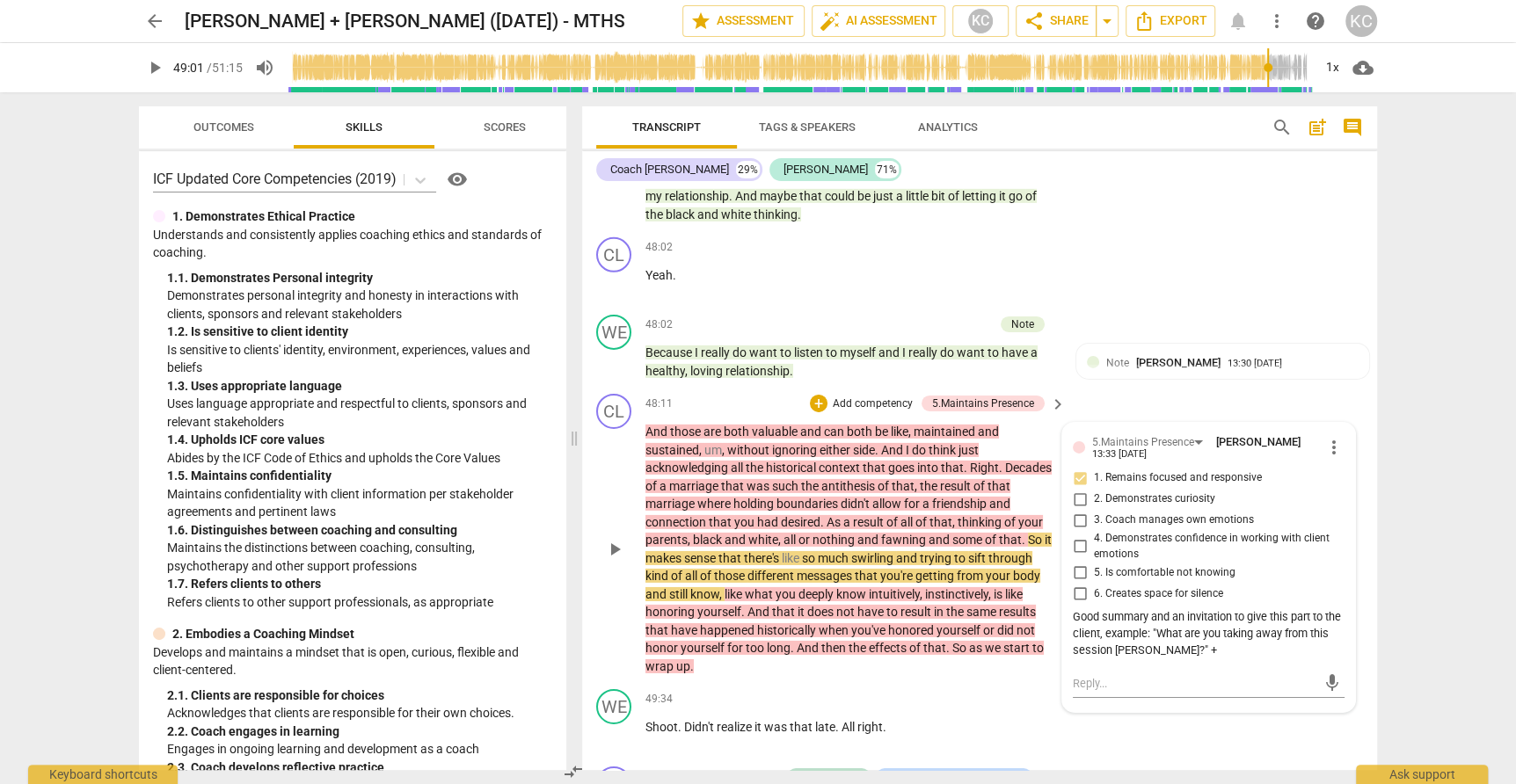
click at [1163, 387] on div "CL play_arrow pause 48:11 + Add competency 5.Maintains Presence keyboard_arrow_…" at bounding box center [979, 535] width 795 height 295
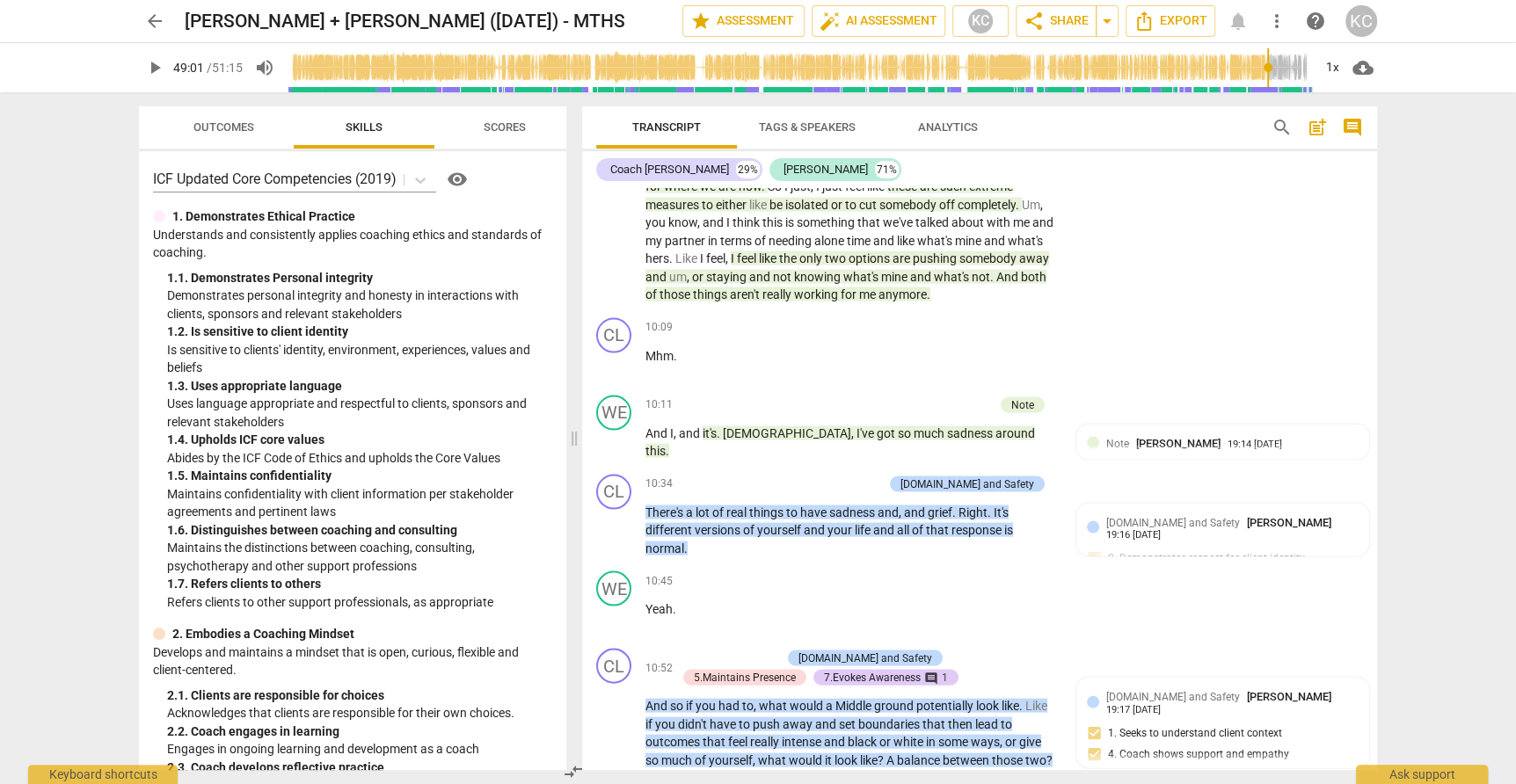
scroll to position [2654, 0]
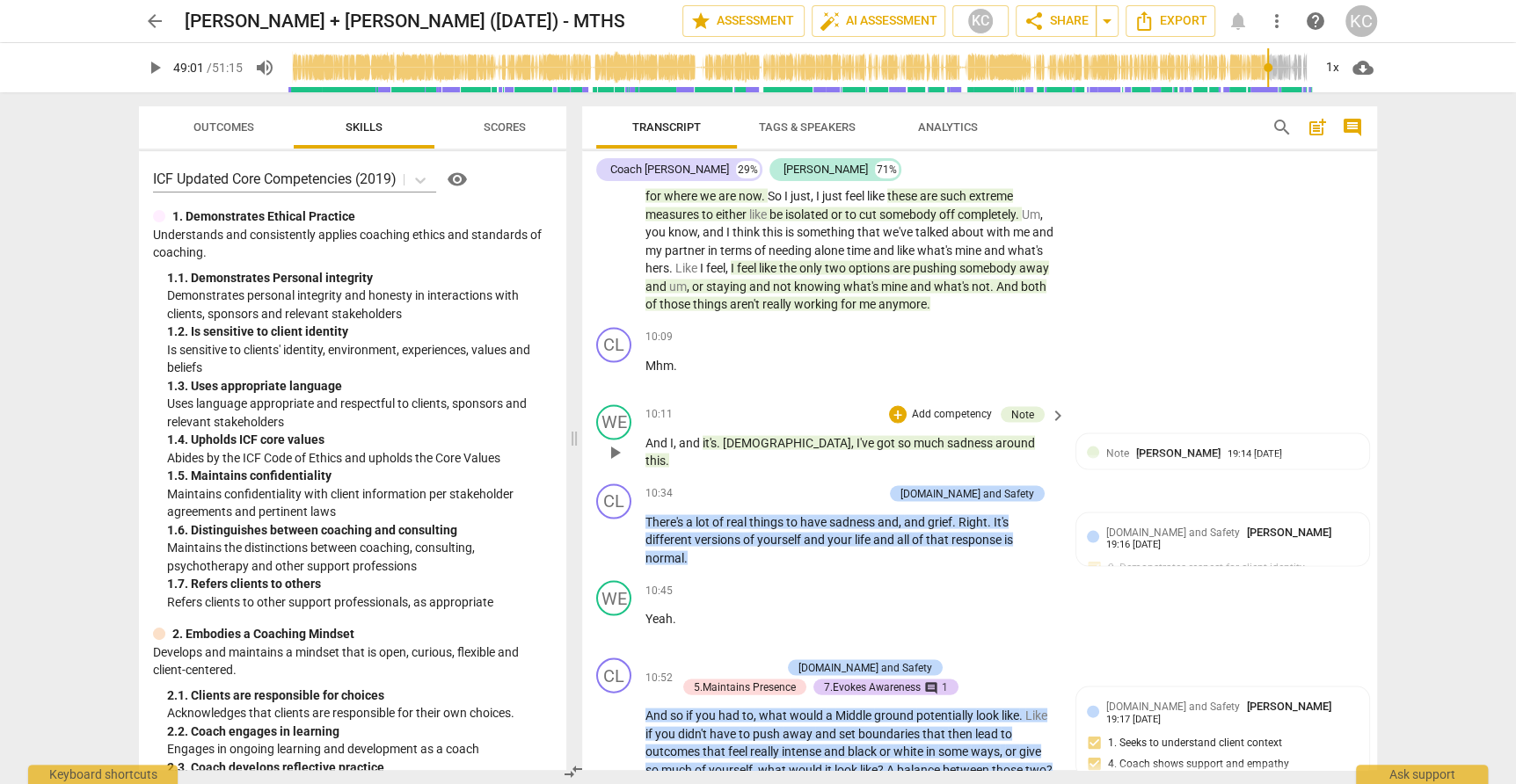
click at [620, 442] on span "play_arrow" at bounding box center [614, 451] width 21 height 21
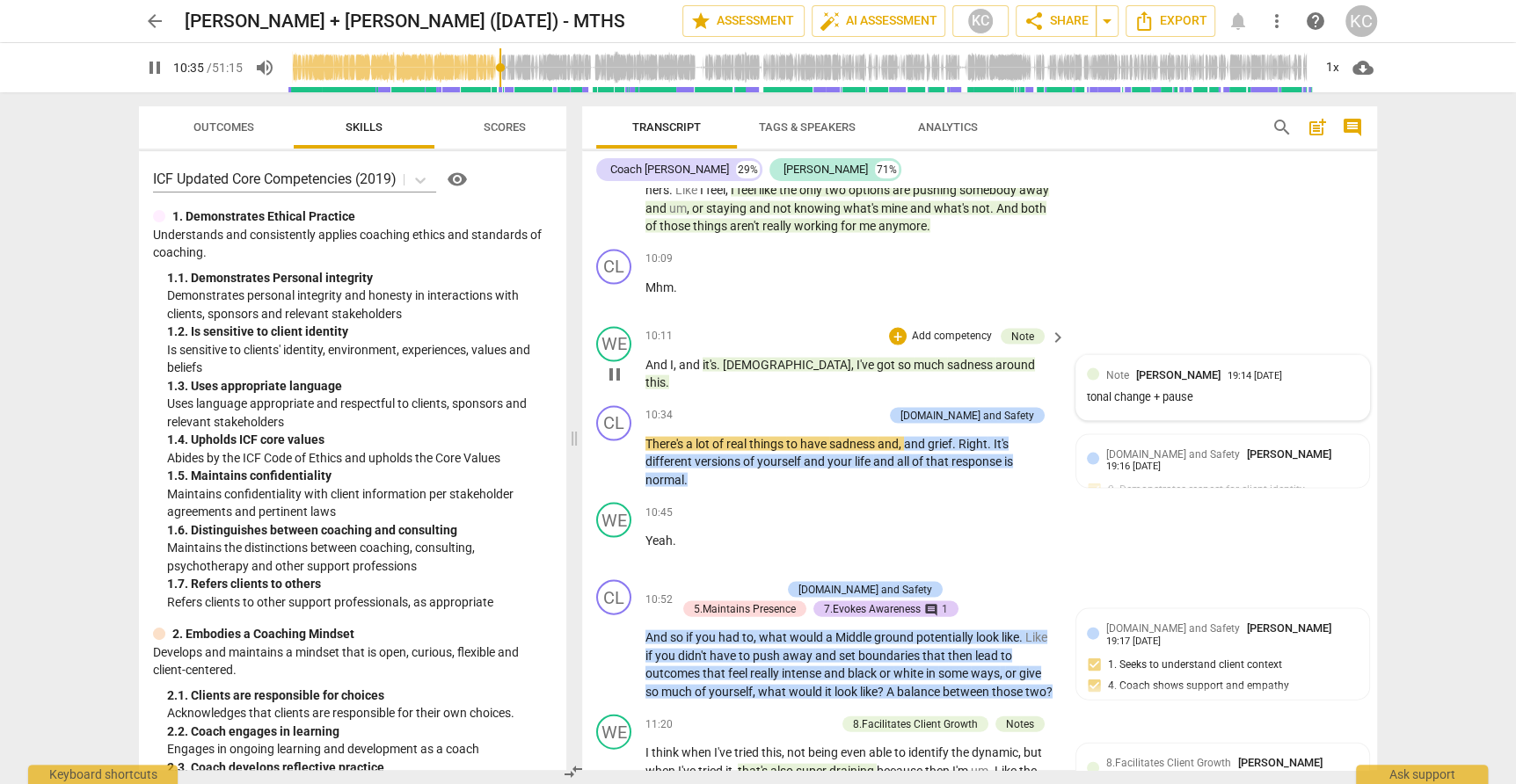
scroll to position [2749, 0]
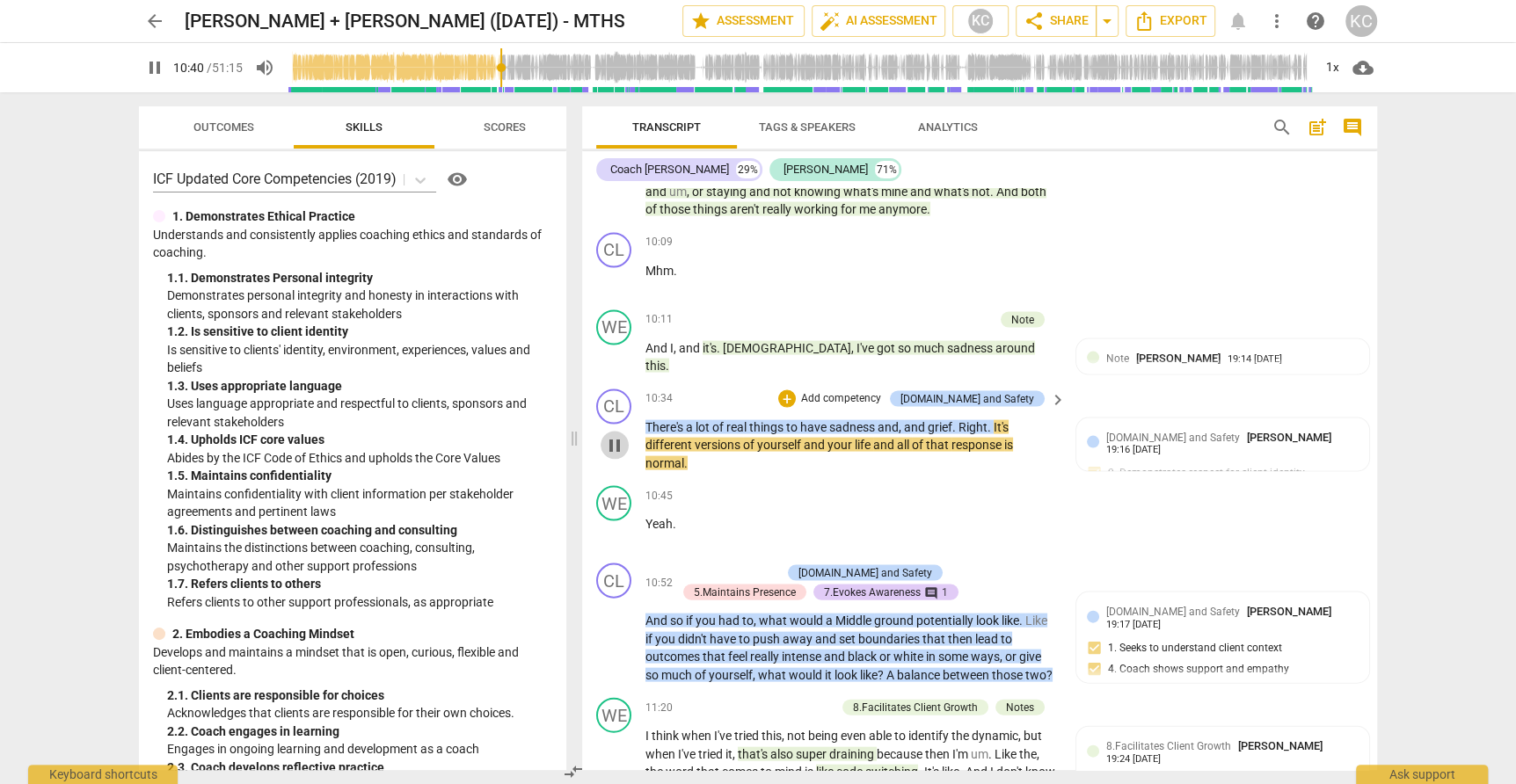
click at [610, 439] on span "pause" at bounding box center [614, 446] width 21 height 21
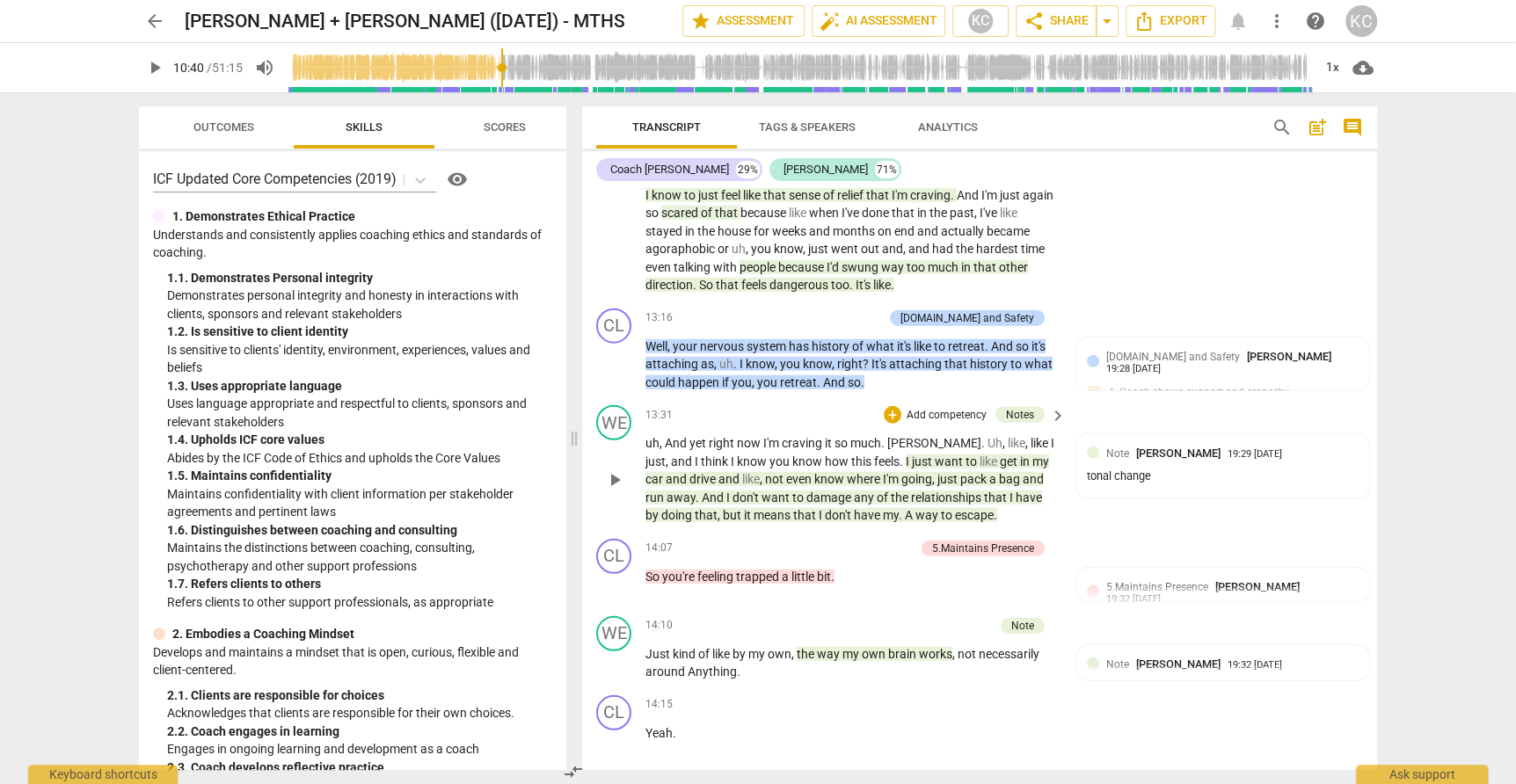
scroll to position [3493, 0]
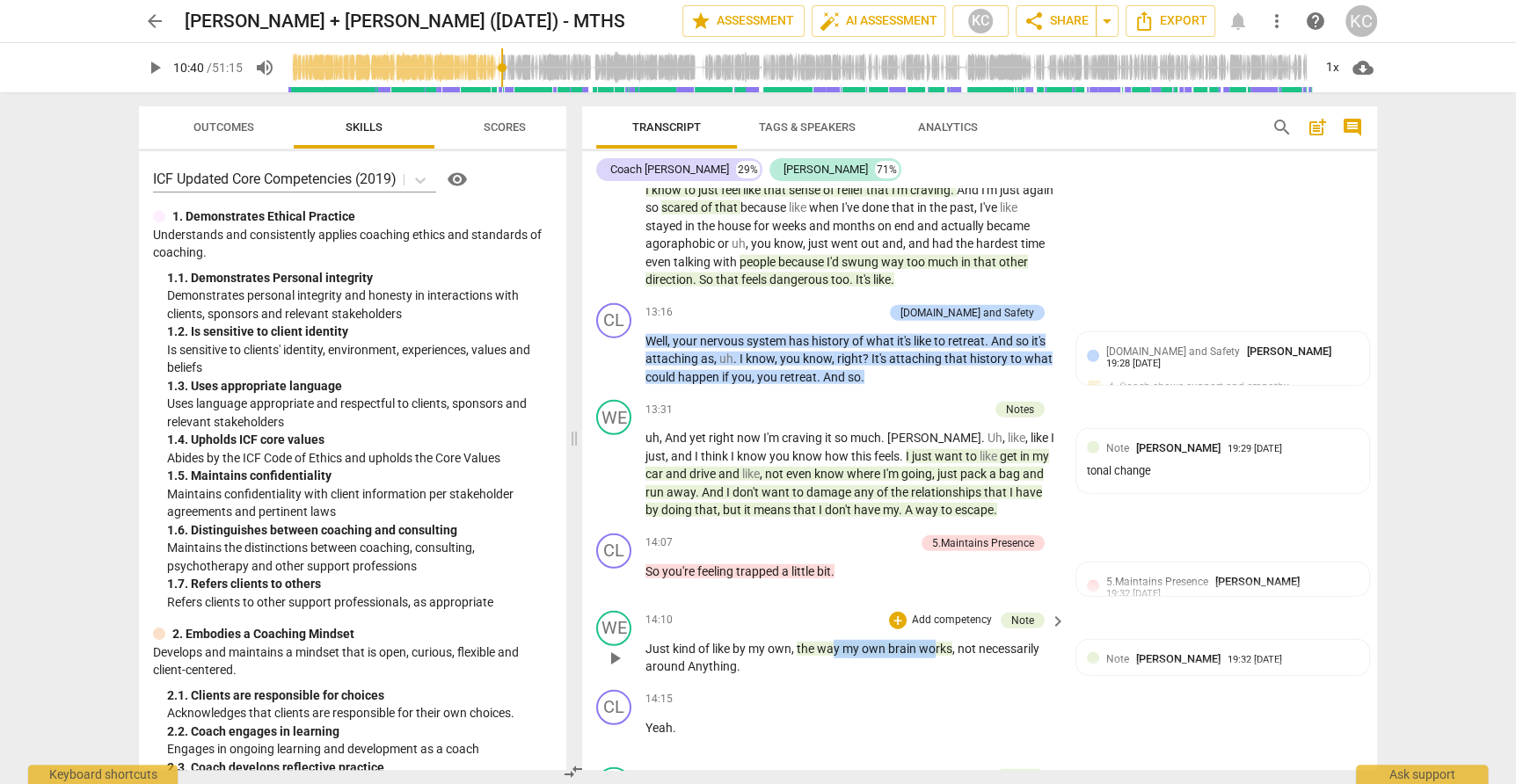
drag, startPoint x: 834, startPoint y: 635, endPoint x: 931, endPoint y: 634, distance: 97.0
click at [932, 640] on p "Just kind of like by my own , the way my own brain works , not necessarily arou…" at bounding box center [851, 658] width 411 height 36
click at [871, 690] on div "14:15 + Add competency keyboard_arrow_right" at bounding box center [856, 699] width 422 height 19
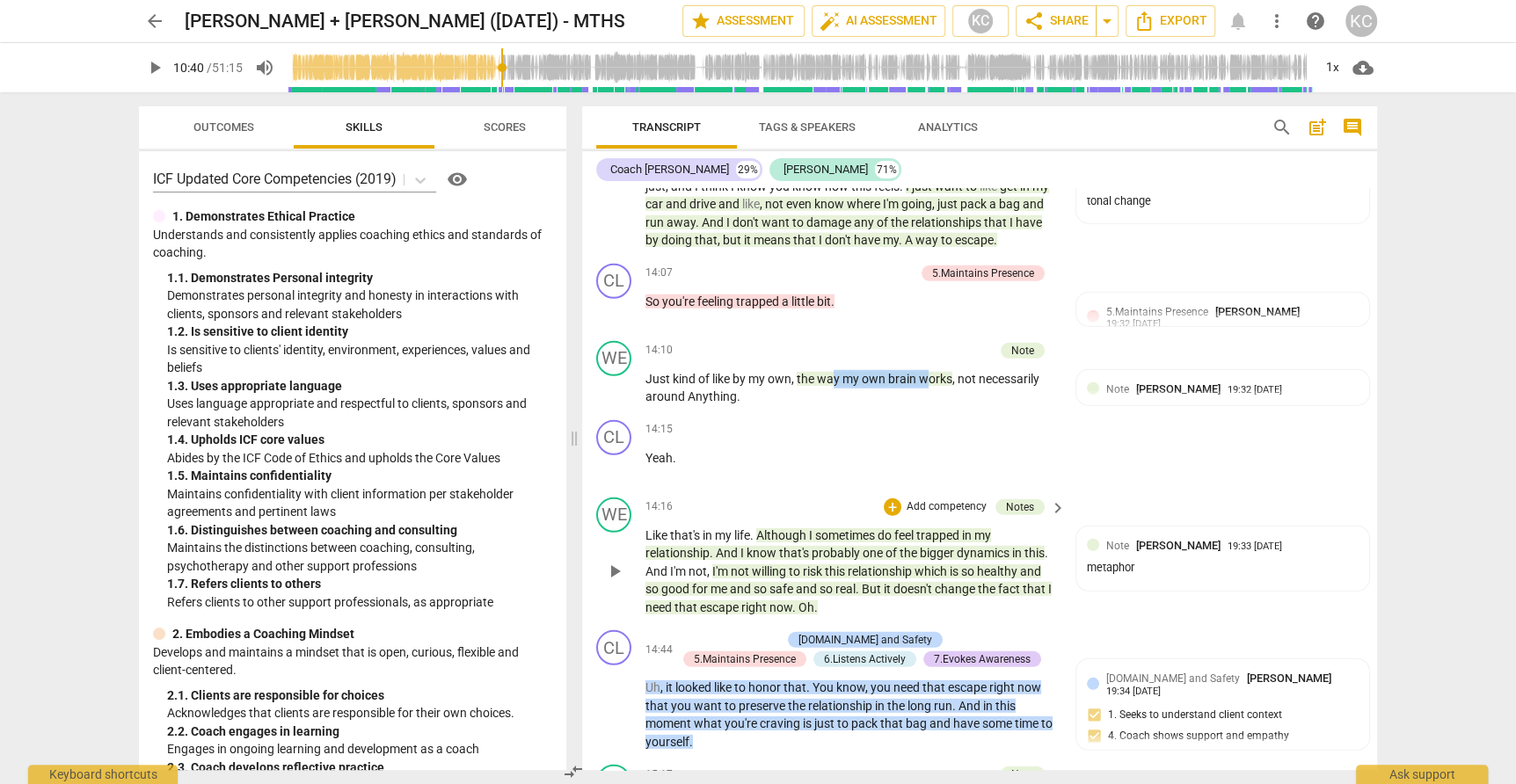
scroll to position [3774, 0]
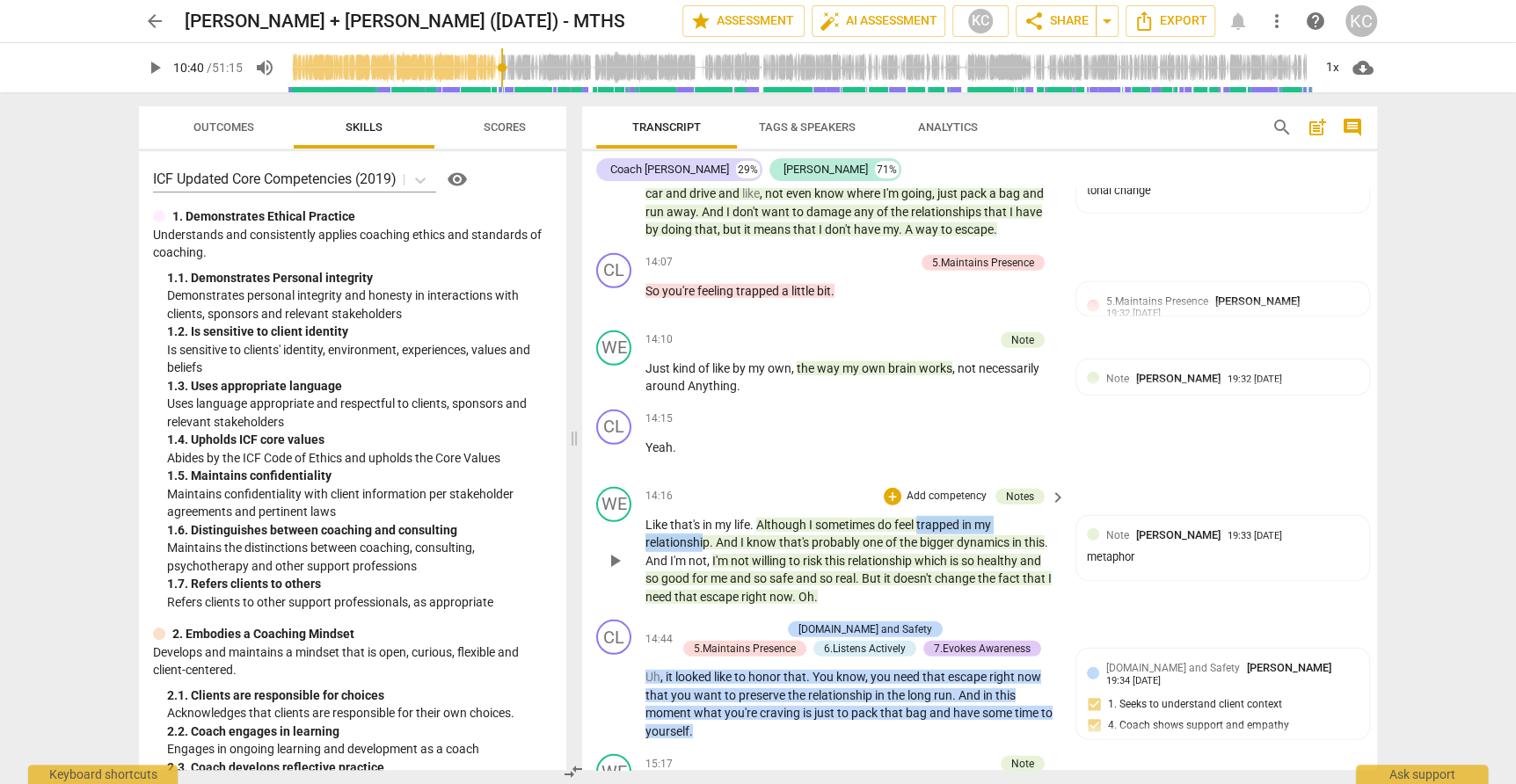
drag, startPoint x: 921, startPoint y: 514, endPoint x: 704, endPoint y: 531, distance: 217.7
click at [704, 531] on p "Like that's in my life . Although I sometimes do feel trapped in my relationshi…" at bounding box center [851, 561] width 411 height 91
drag, startPoint x: 693, startPoint y: 585, endPoint x: 745, endPoint y: 584, distance: 52.0
click at [745, 584] on p "Like that's in my life . Although I sometimes do feel trapped in my relationshi…" at bounding box center [851, 561] width 411 height 91
click at [1155, 613] on div "CL play_arrow pause 14:44 + Add competency [DOMAIN_NAME] and Safety 5.Maintains…" at bounding box center [979, 680] width 795 height 134
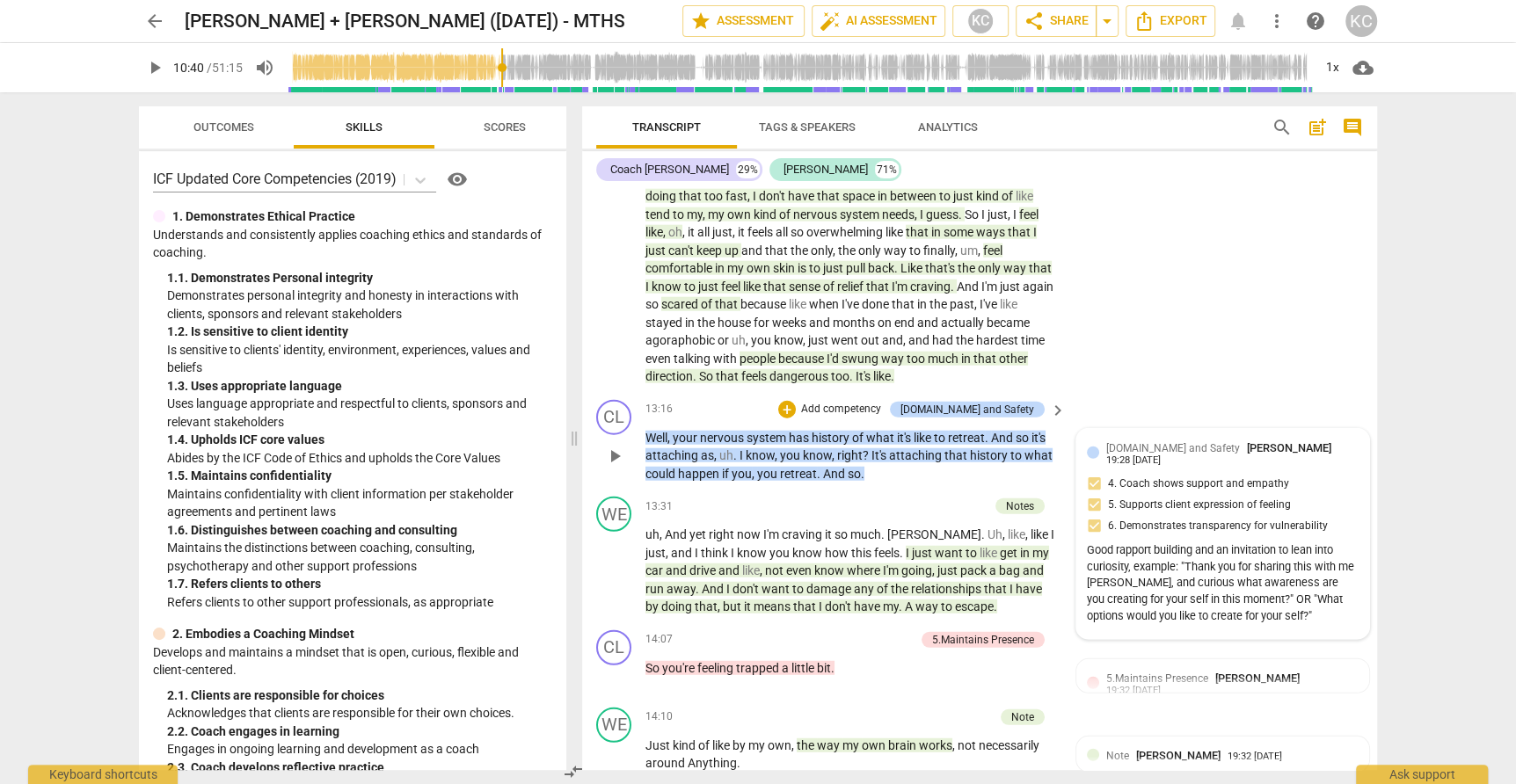
scroll to position [3377, 0]
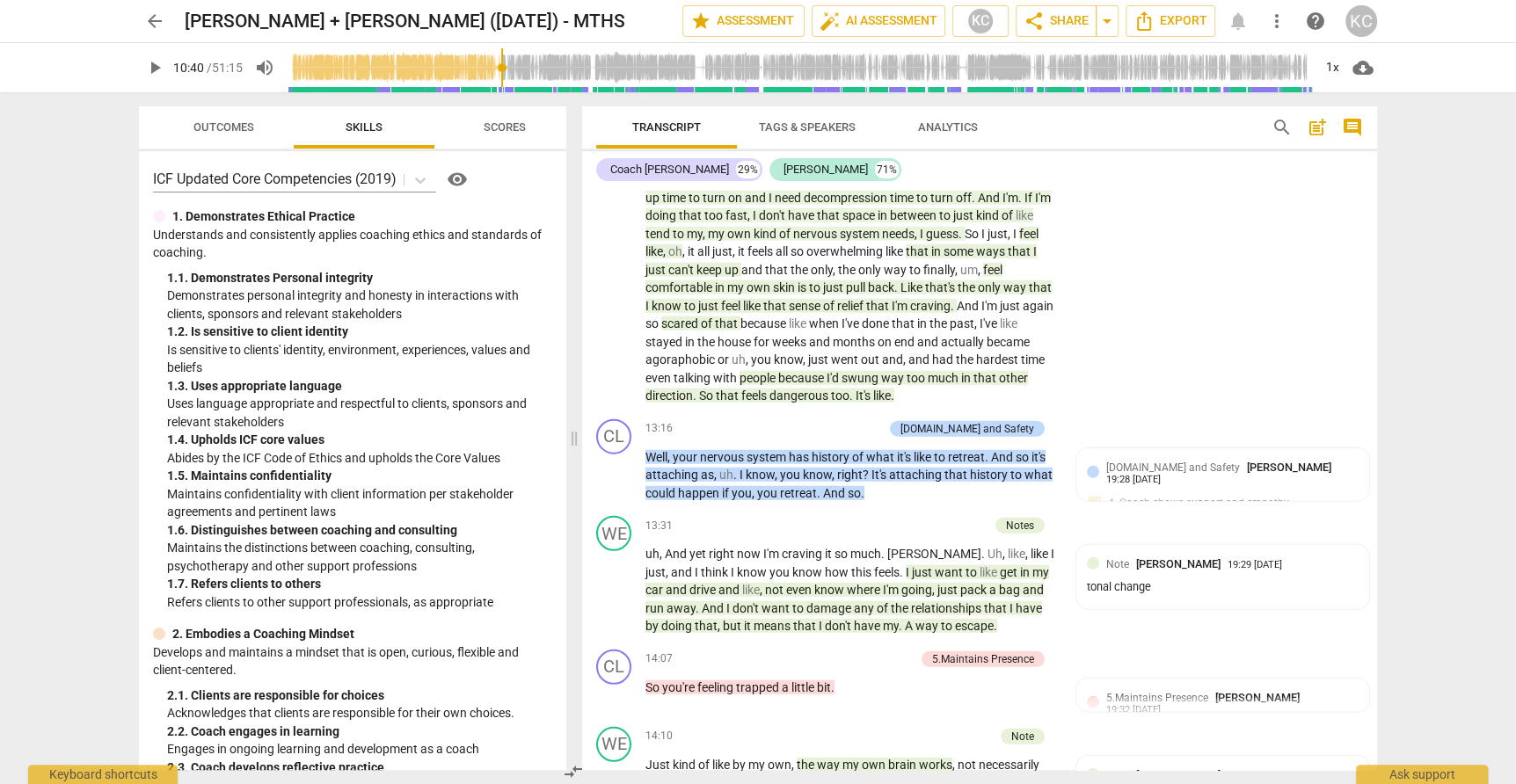
type input "640"
